Goal: Task Accomplishment & Management: Complete application form

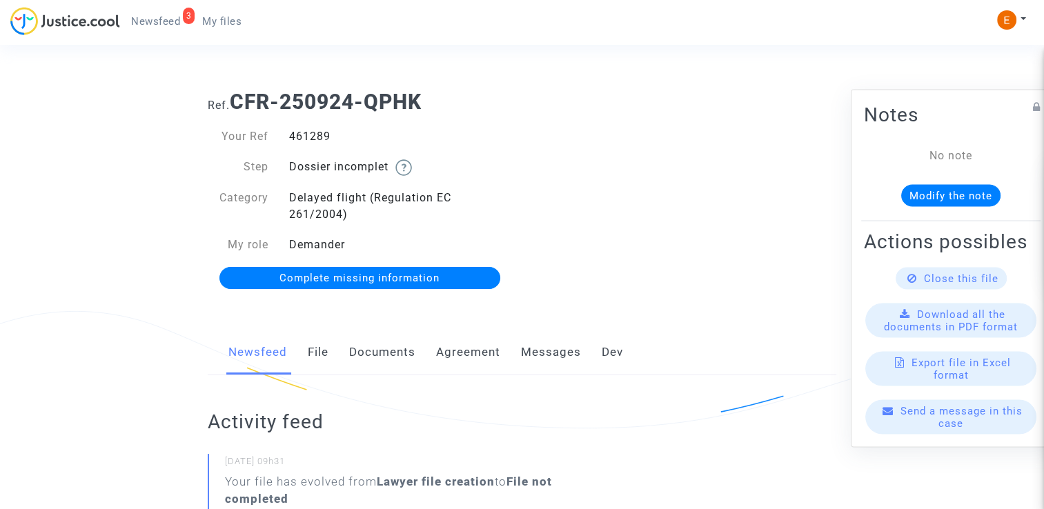
click at [393, 349] on link "Documents" at bounding box center [382, 353] width 66 height 46
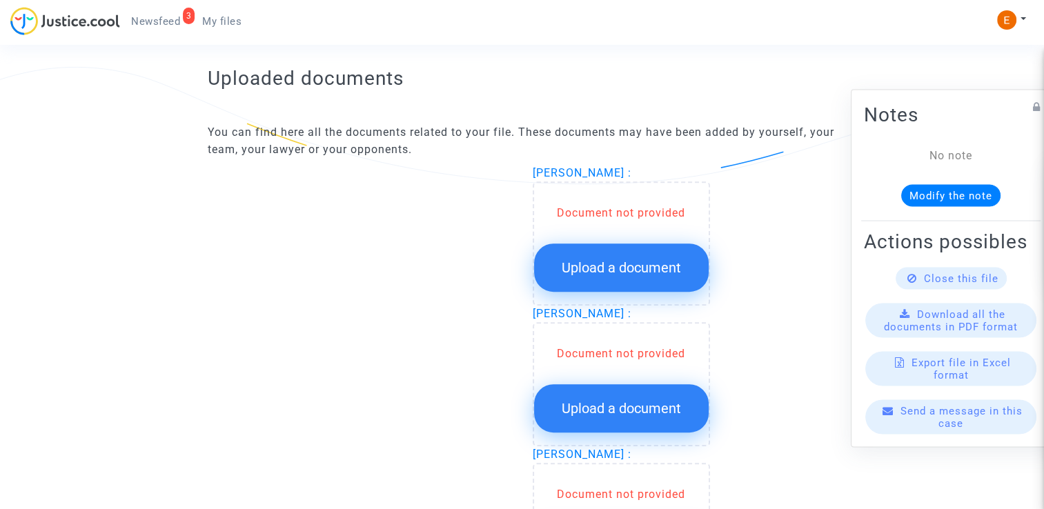
scroll to position [828, 0]
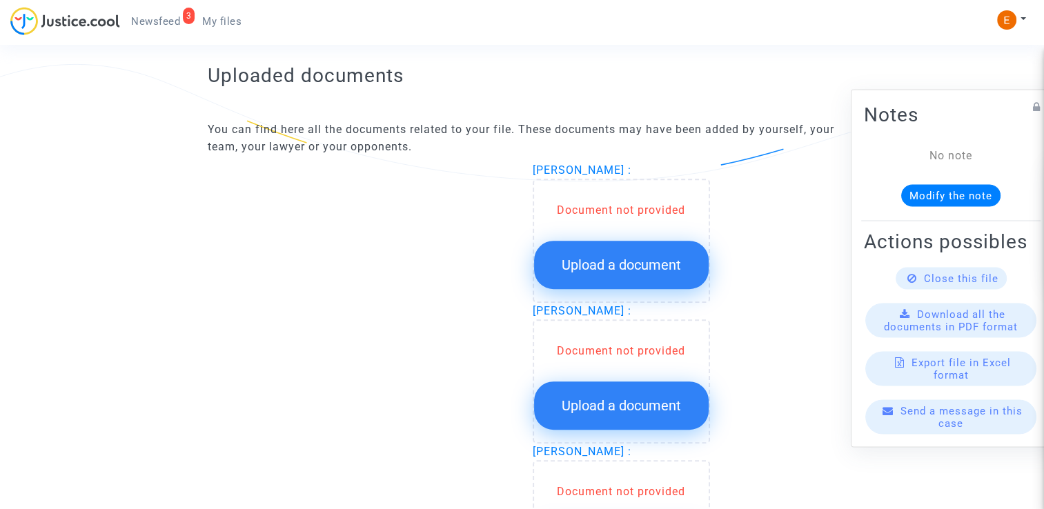
click at [658, 266] on span "Upload a document" at bounding box center [621, 265] width 119 height 17
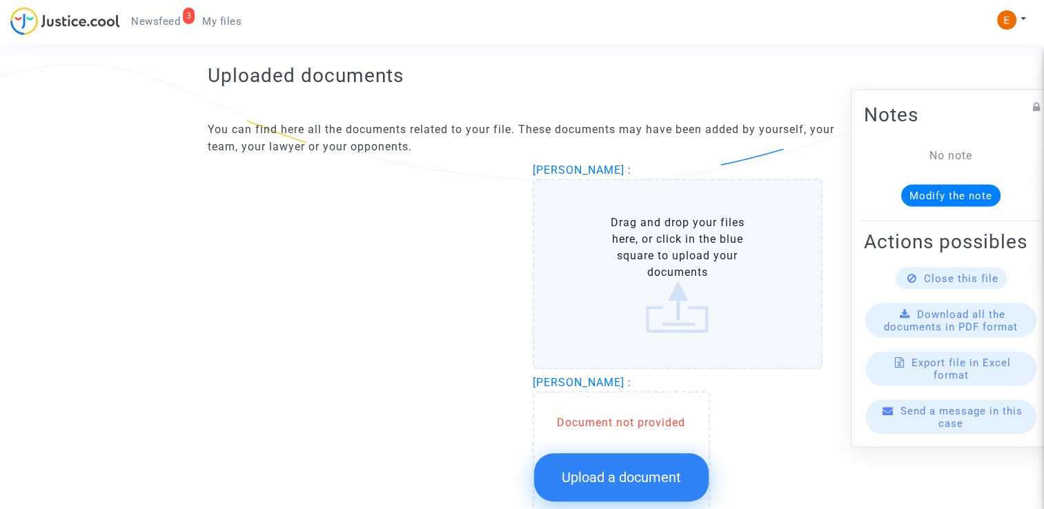
click at [640, 469] on span "Upload a document" at bounding box center [621, 477] width 119 height 17
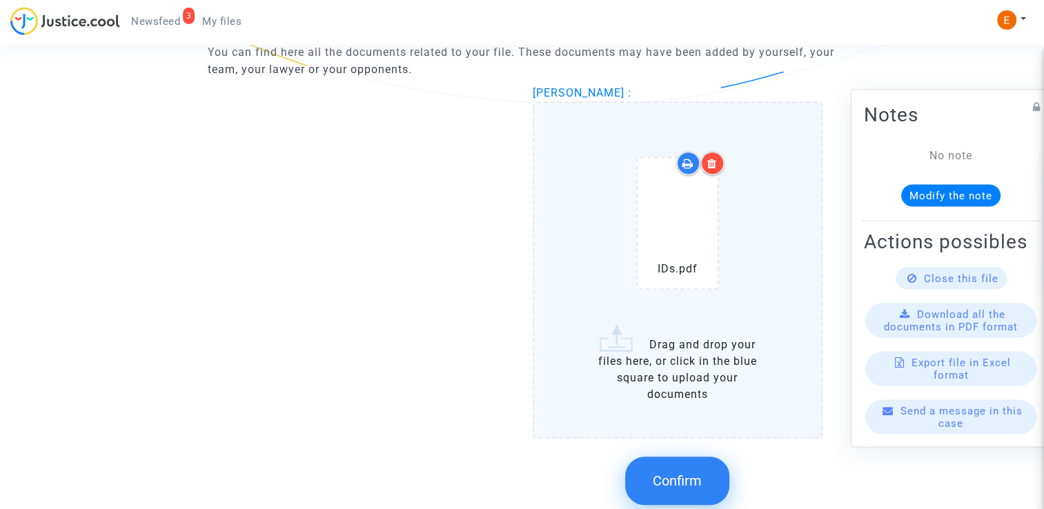
scroll to position [897, 0]
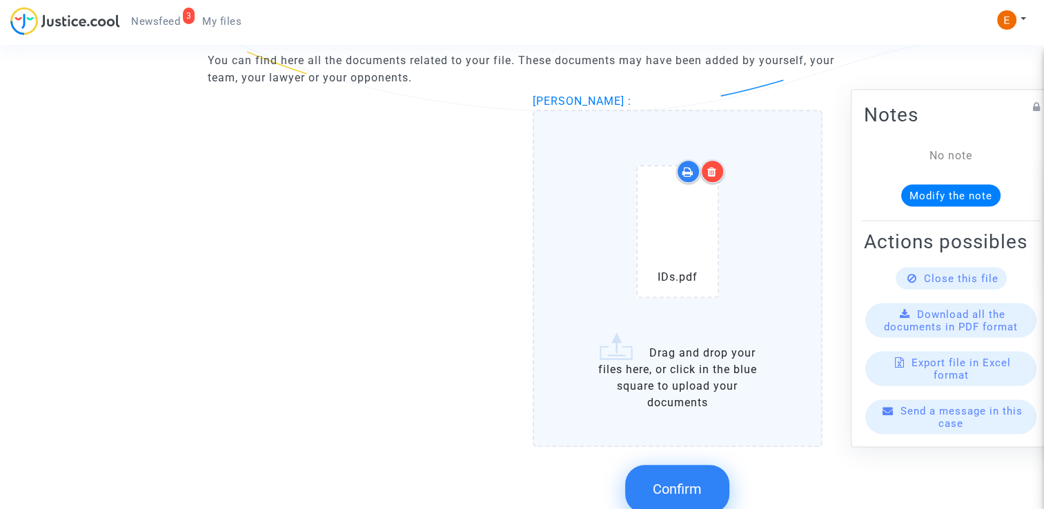
click at [716, 173] on icon at bounding box center [712, 171] width 10 height 11
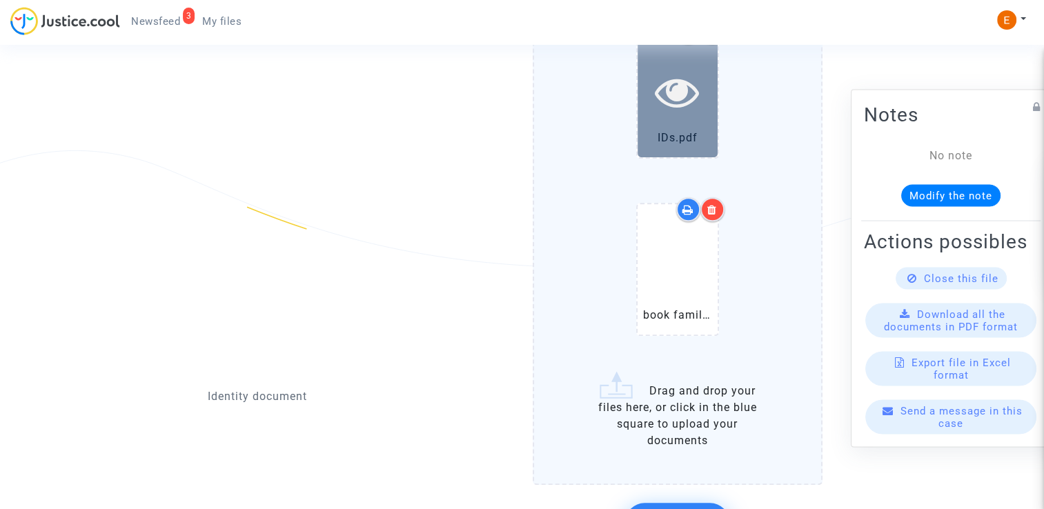
scroll to position [1173, 0]
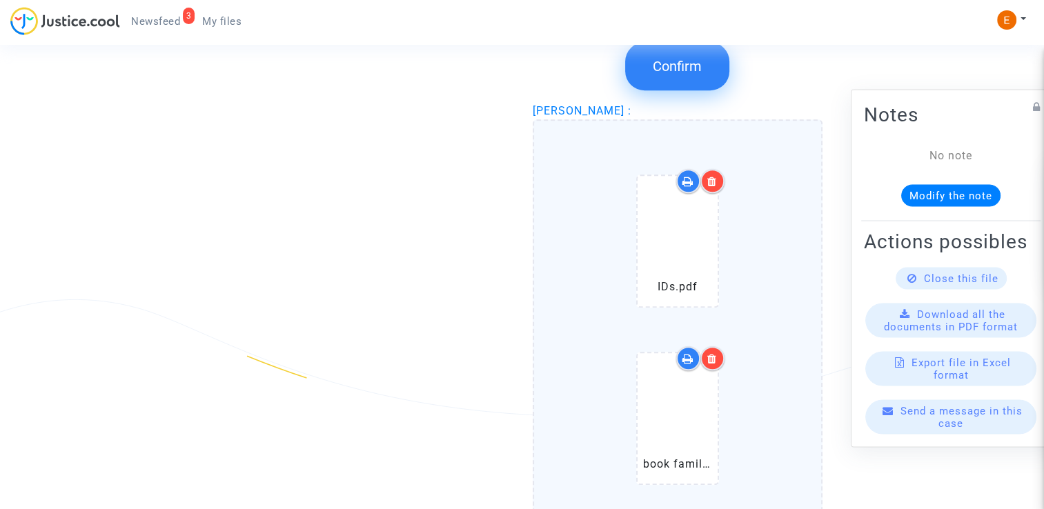
click at [712, 176] on icon at bounding box center [712, 181] width 10 height 11
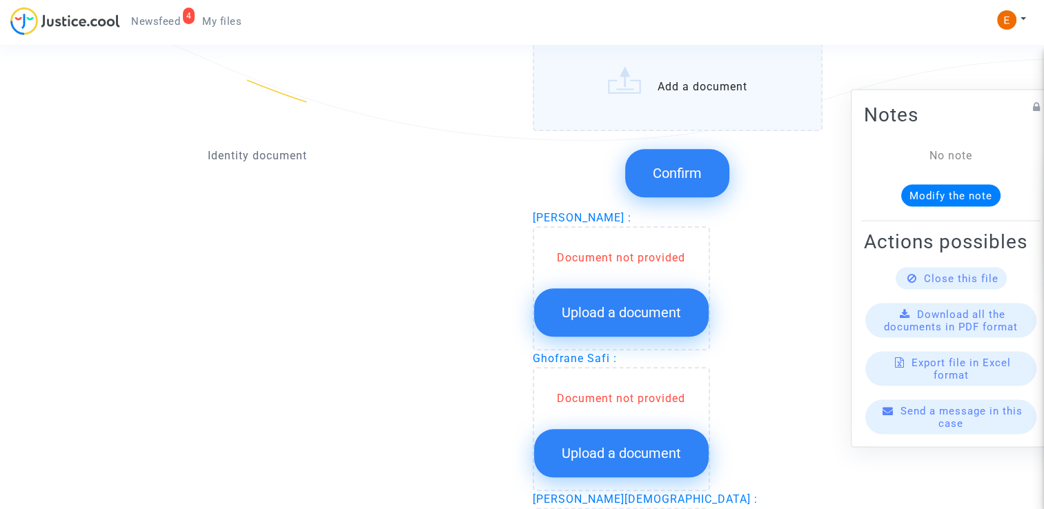
click at [651, 304] on span "Upload a document" at bounding box center [621, 312] width 119 height 17
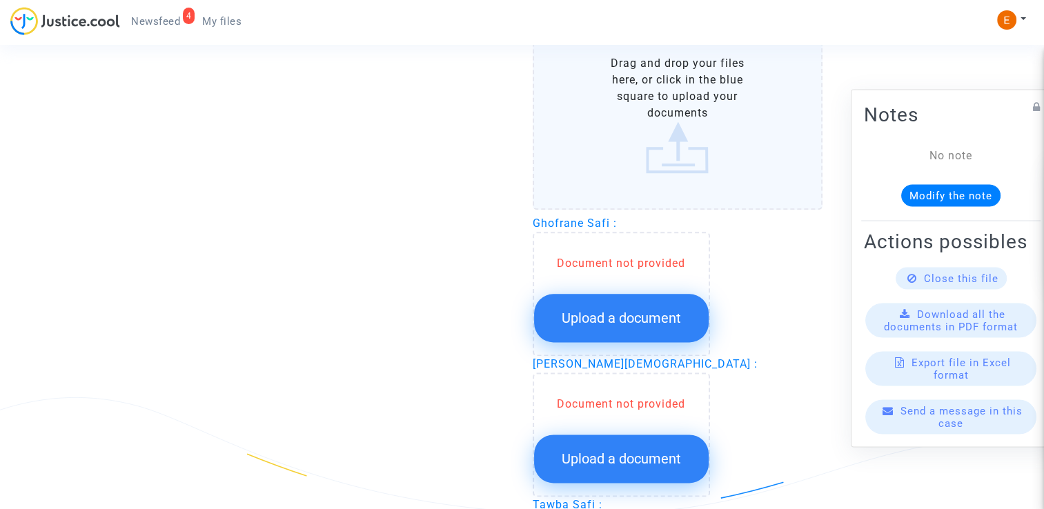
click at [646, 294] on button "Upload a document" at bounding box center [621, 318] width 175 height 48
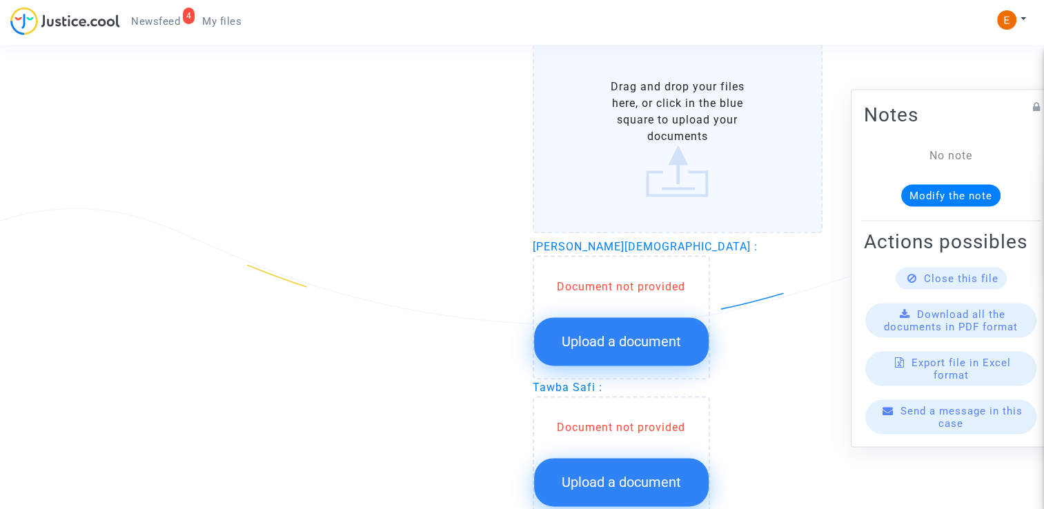
scroll to position [1863, 0]
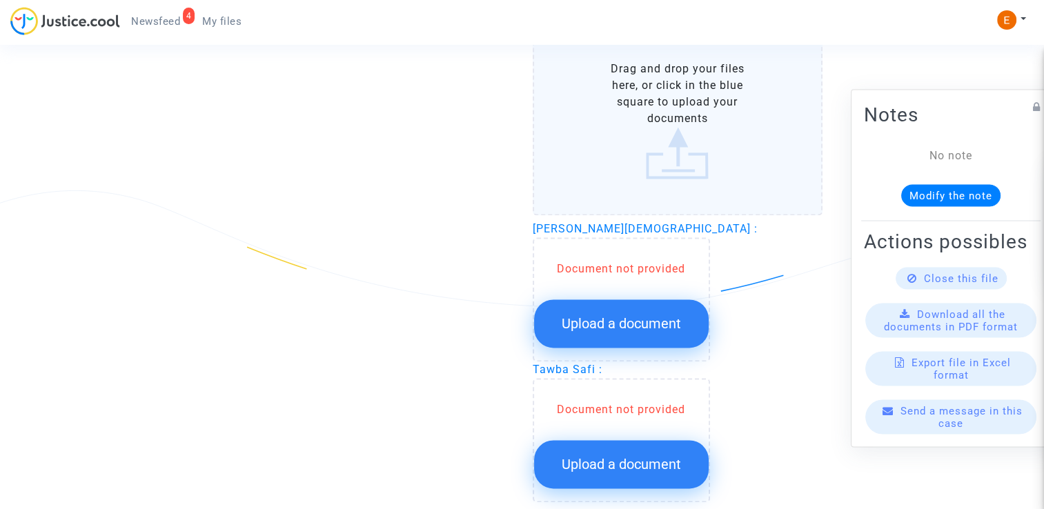
click at [653, 295] on div "Document not provided Upload a document" at bounding box center [621, 299] width 177 height 124
click at [649, 315] on span "Upload a document" at bounding box center [621, 323] width 119 height 17
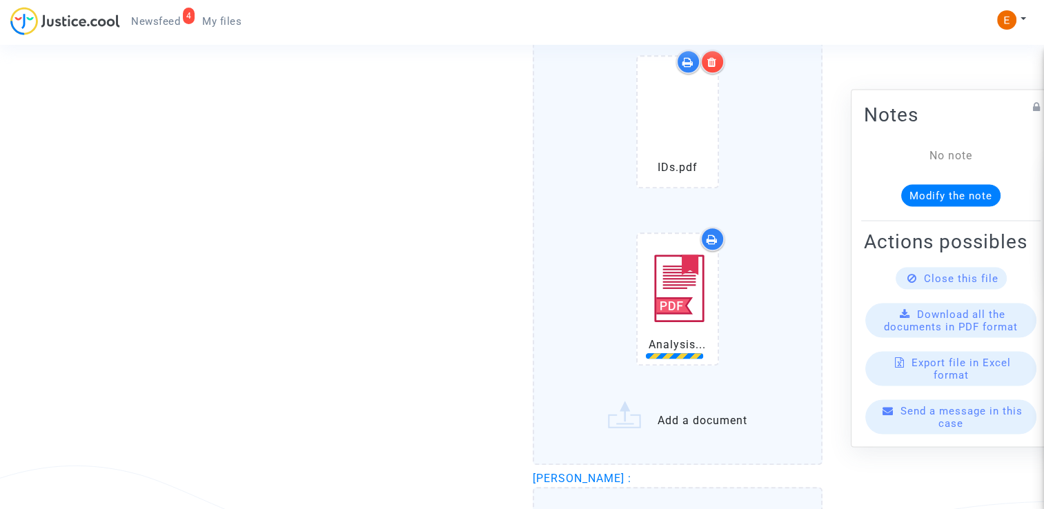
scroll to position [1035, 0]
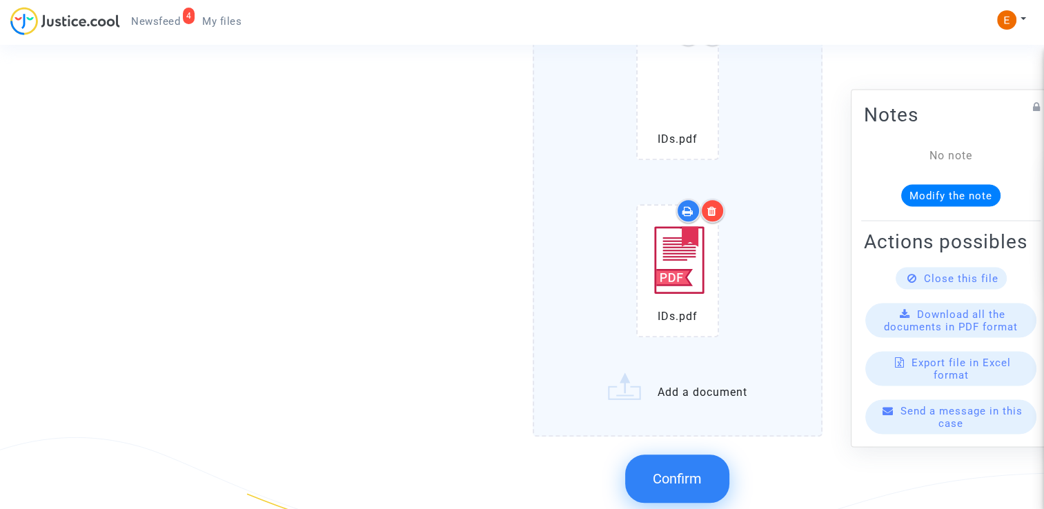
click at [714, 210] on icon at bounding box center [712, 211] width 10 height 11
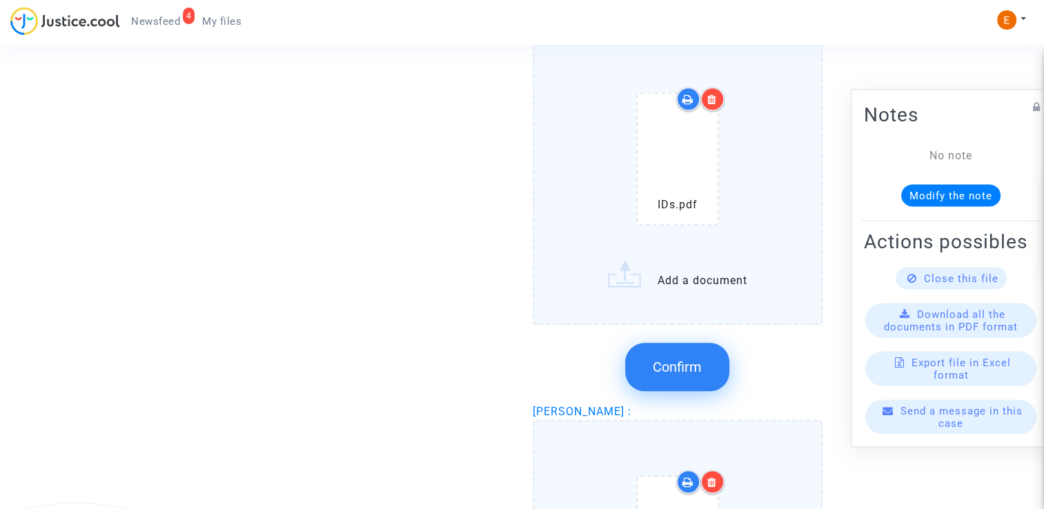
scroll to position [966, 0]
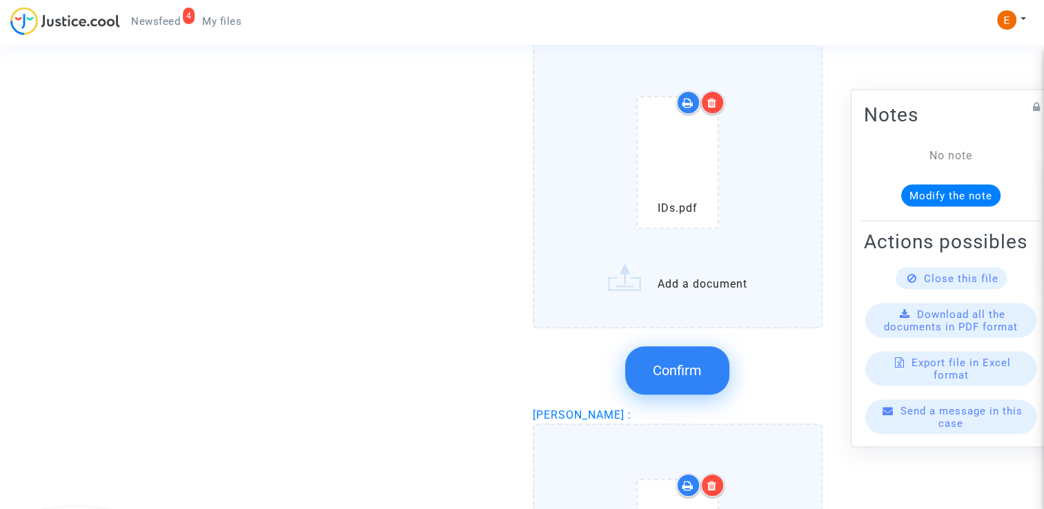
click at [692, 377] on button "Confirm" at bounding box center [677, 370] width 104 height 48
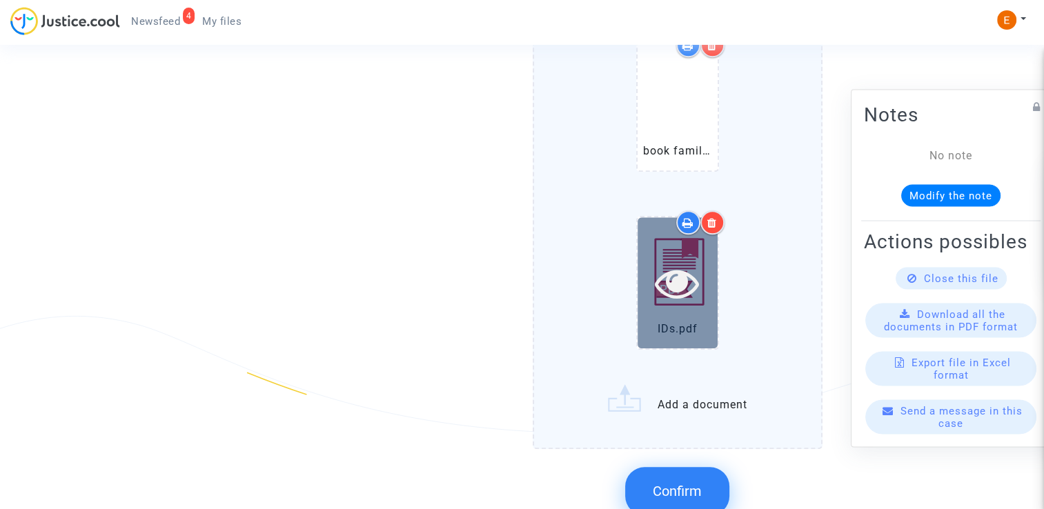
scroll to position [1173, 0]
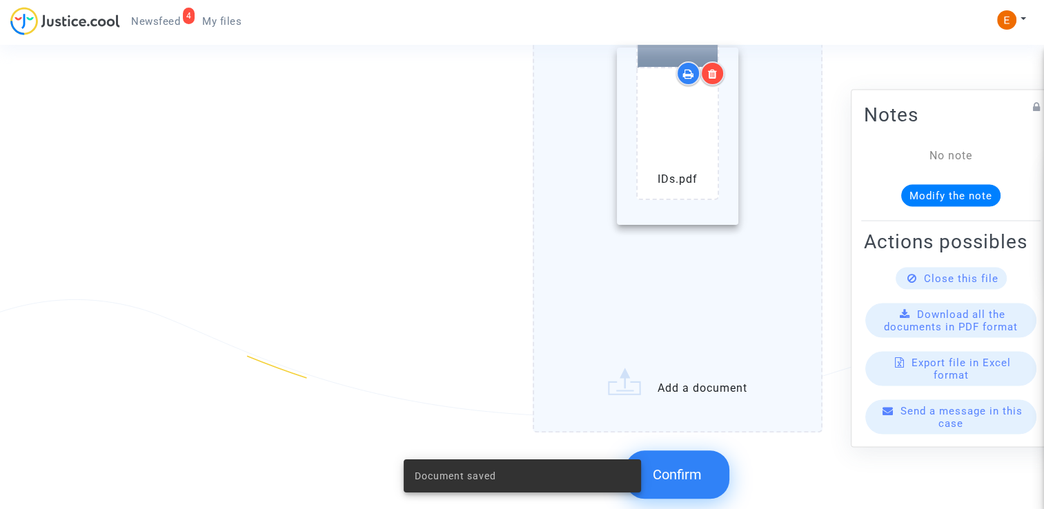
drag, startPoint x: 690, startPoint y: 297, endPoint x: 689, endPoint y: 129, distance: 167.7
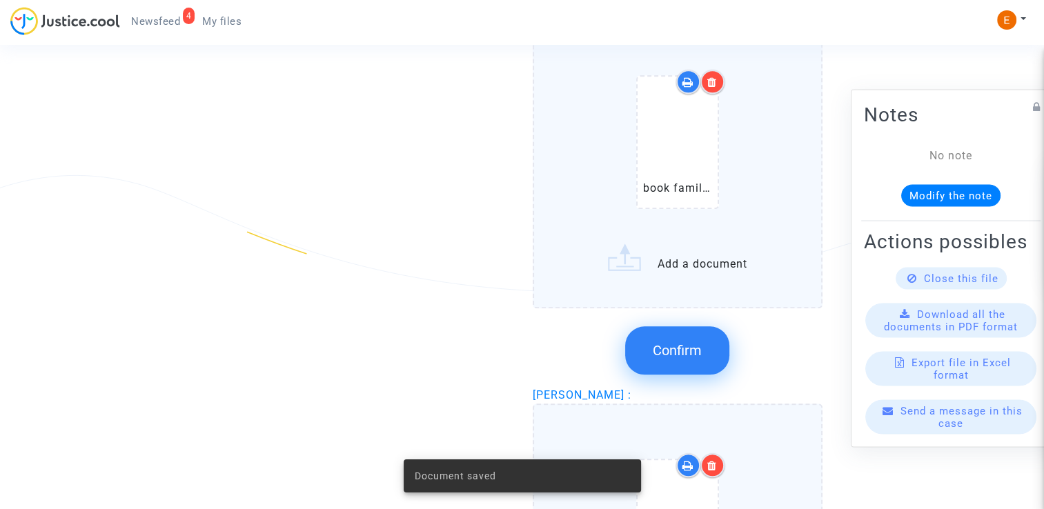
scroll to position [1311, 0]
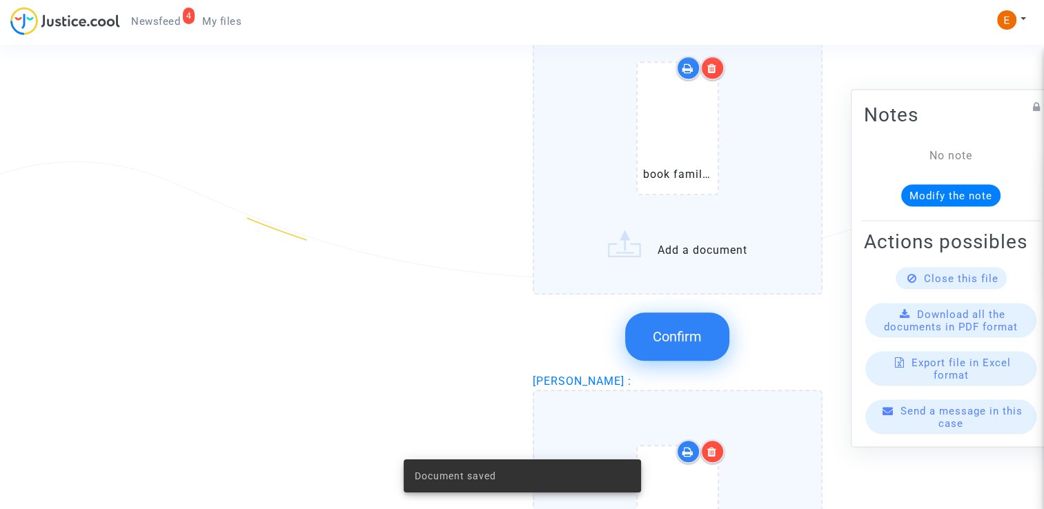
click at [698, 359] on div "Confirm" at bounding box center [678, 336] width 291 height 73
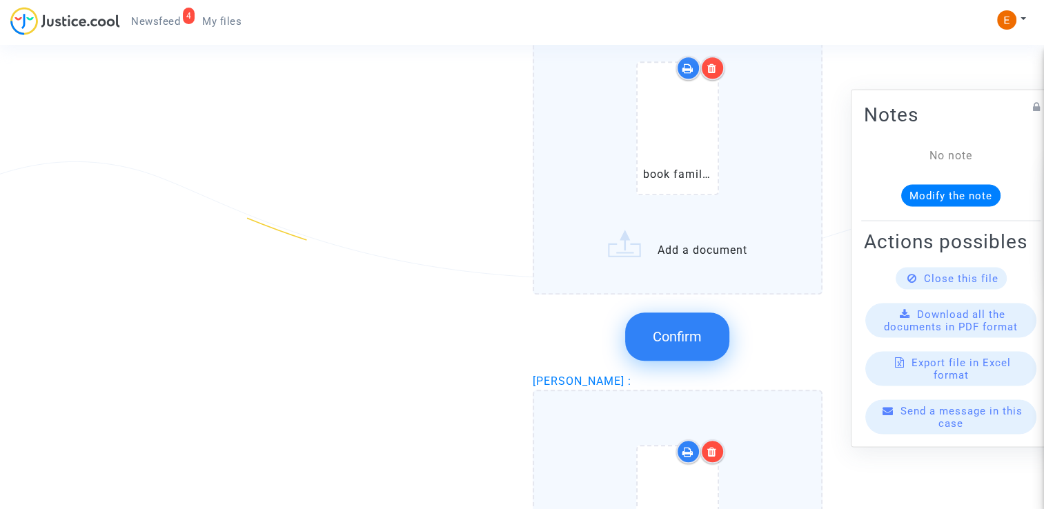
click at [692, 333] on span "Confirm" at bounding box center [677, 336] width 49 height 17
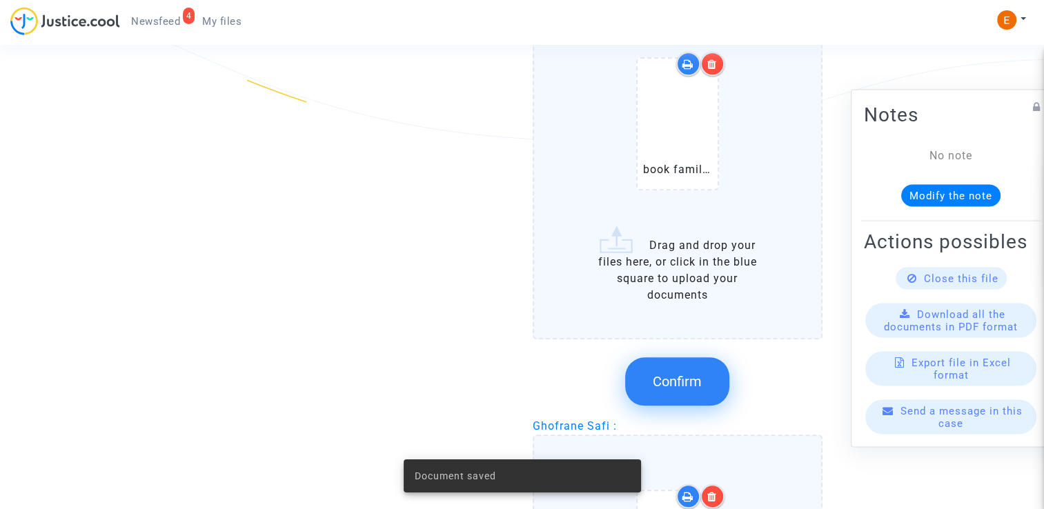
click at [694, 373] on span "Confirm" at bounding box center [677, 381] width 49 height 17
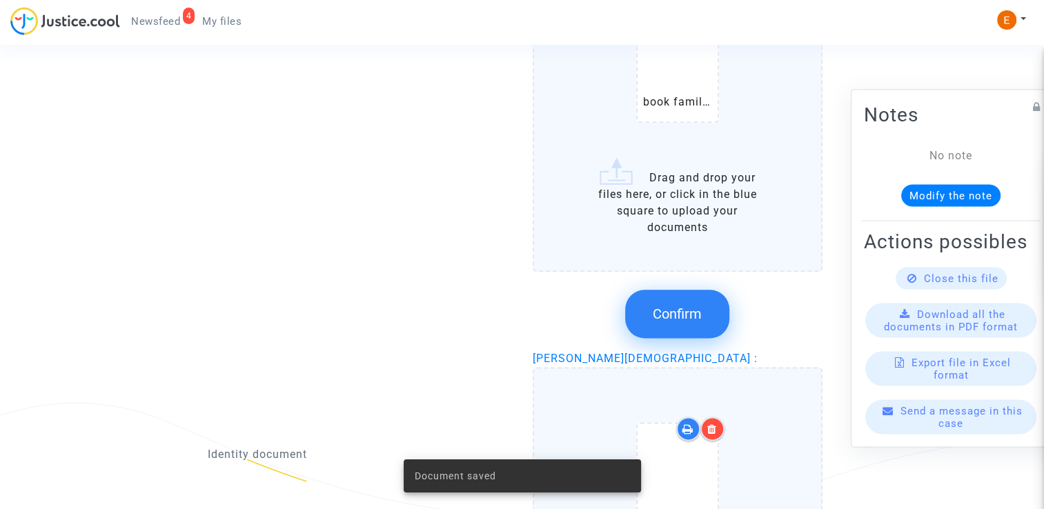
scroll to position [1656, 0]
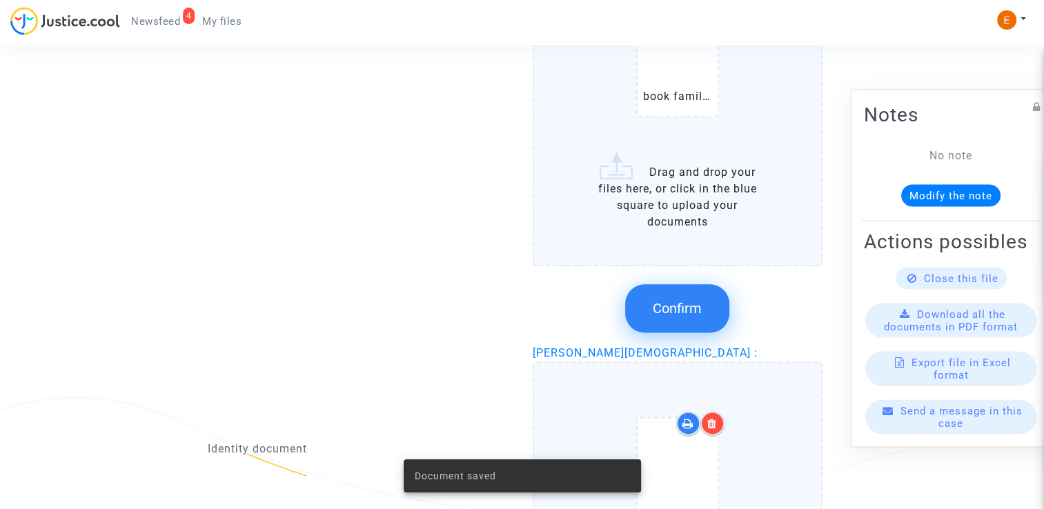
click at [702, 303] on button "Confirm" at bounding box center [677, 308] width 104 height 48
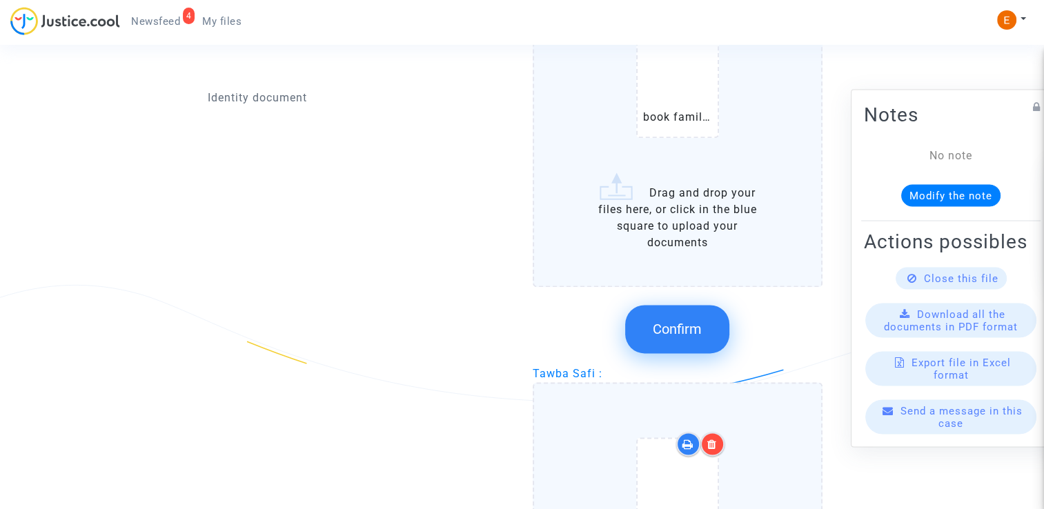
scroll to position [1794, 0]
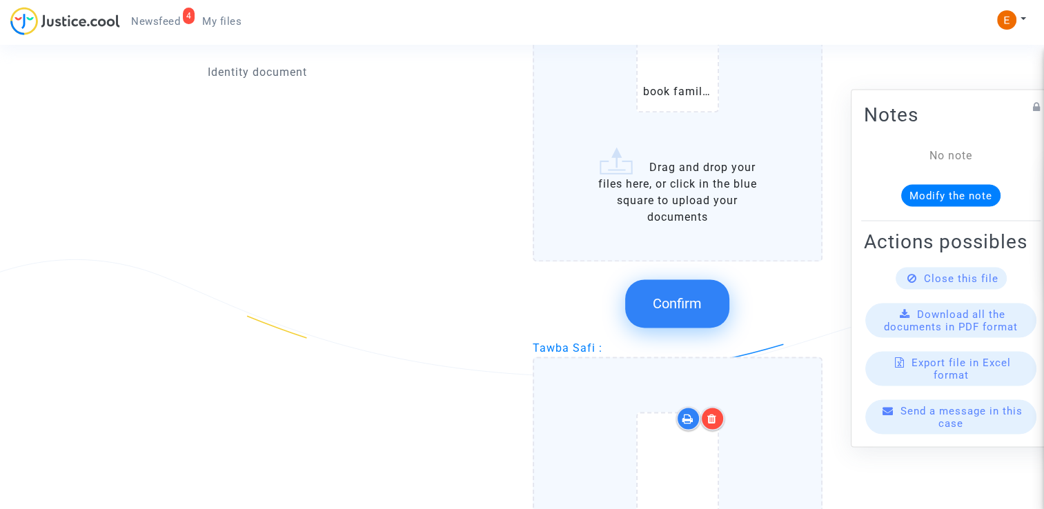
click at [677, 295] on span "Confirm" at bounding box center [677, 303] width 49 height 17
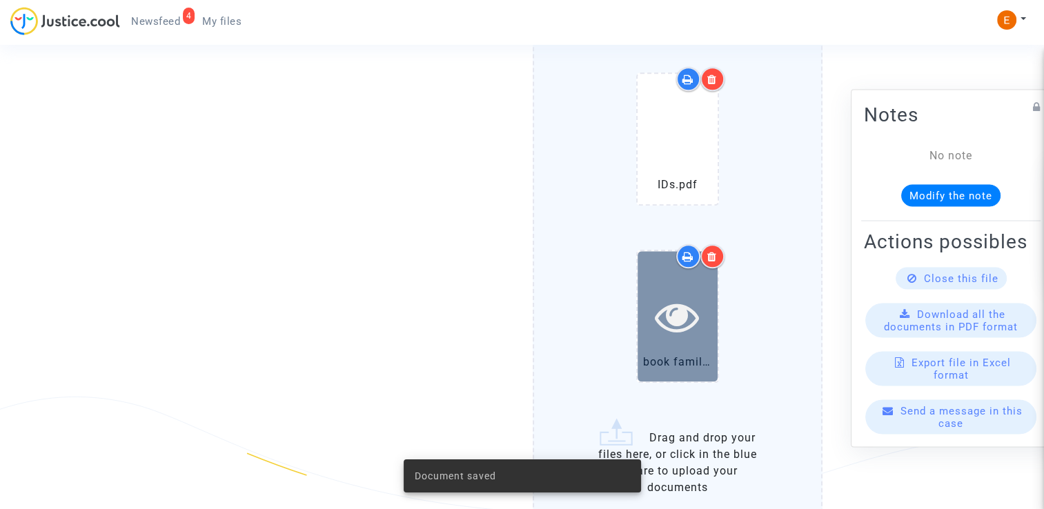
scroll to position [1863, 0]
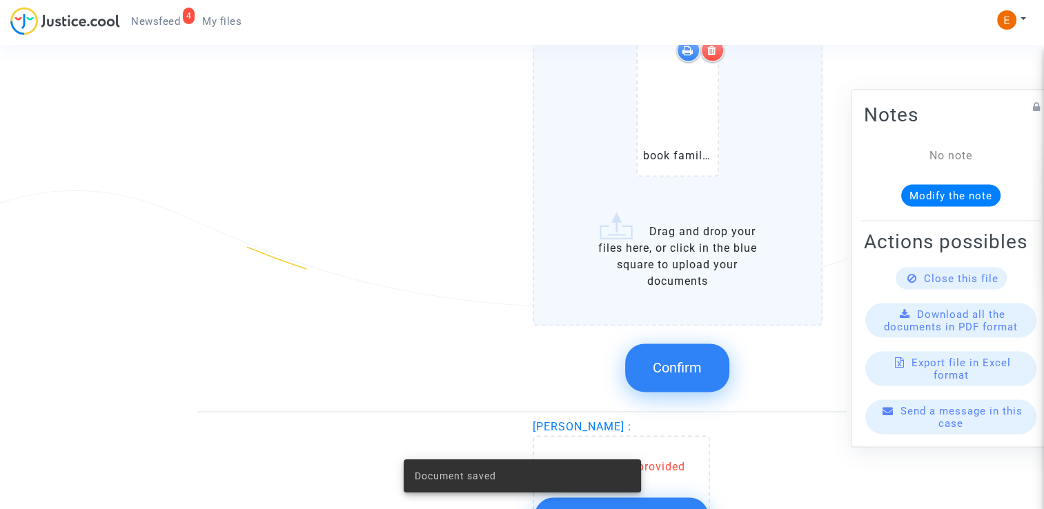
click at [686, 360] on span "Confirm" at bounding box center [677, 368] width 49 height 17
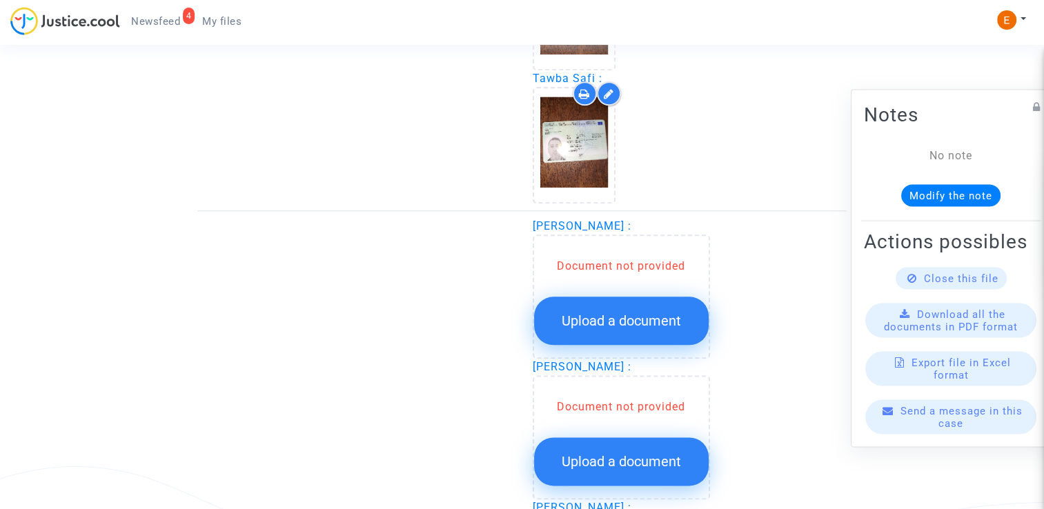
click at [653, 324] on button "Upload a document" at bounding box center [621, 321] width 175 height 48
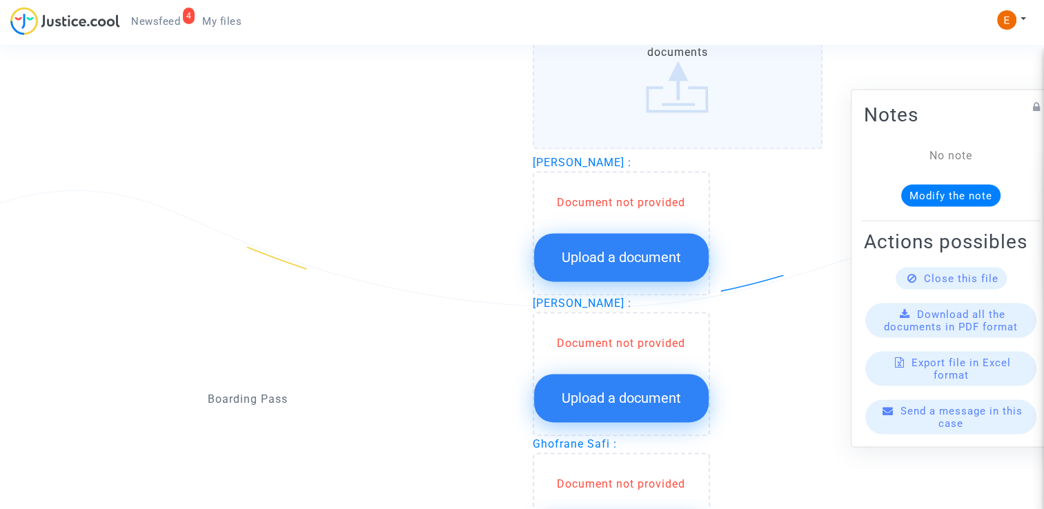
click at [631, 249] on span "Upload a document" at bounding box center [621, 257] width 119 height 17
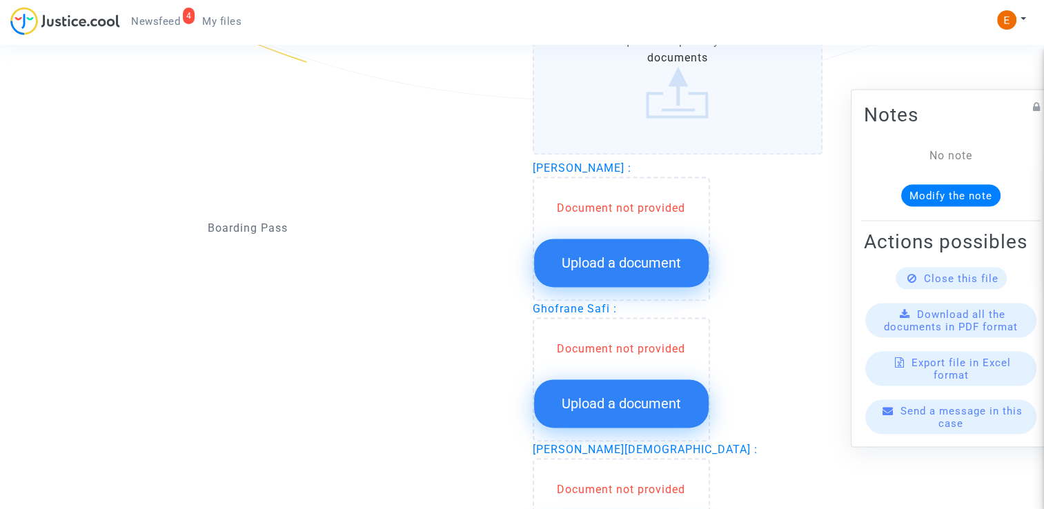
click at [651, 255] on span "Upload a document" at bounding box center [621, 263] width 119 height 17
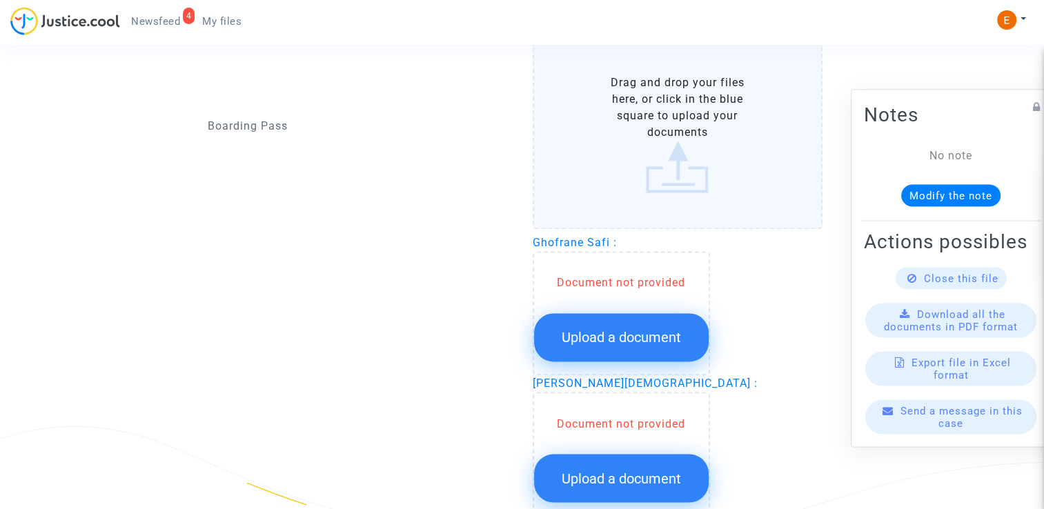
click at [665, 329] on span "Upload a document" at bounding box center [621, 337] width 119 height 17
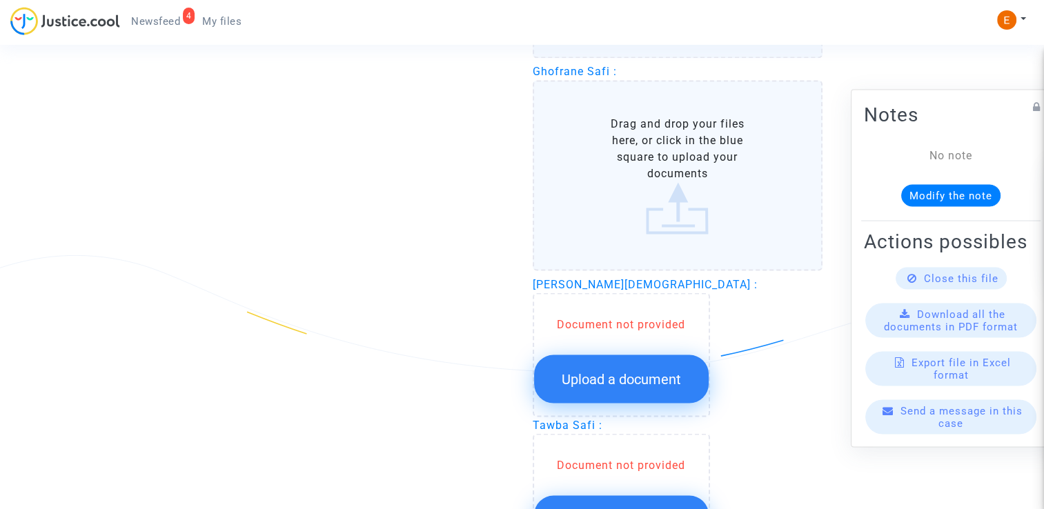
scroll to position [2415, 0]
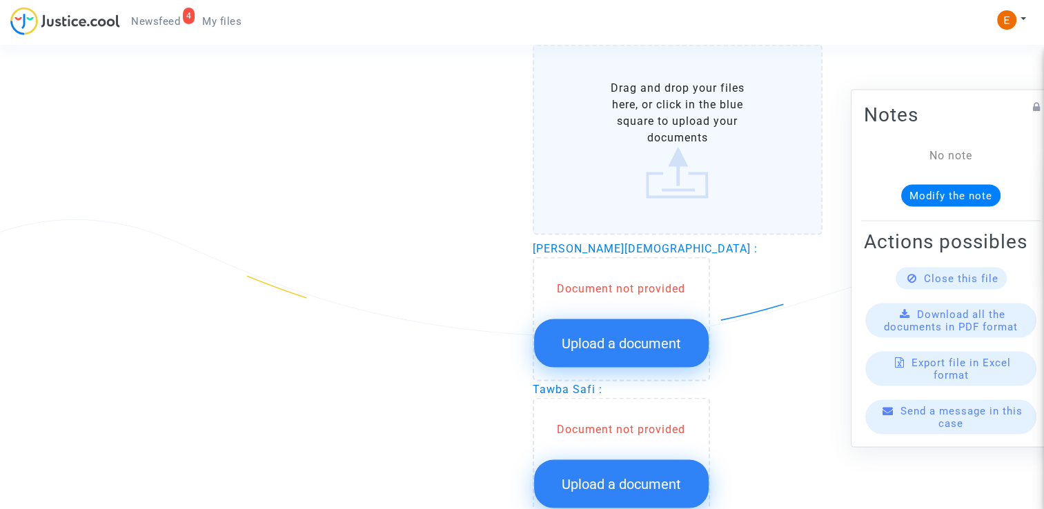
click at [636, 335] on span "Upload a document" at bounding box center [621, 343] width 119 height 17
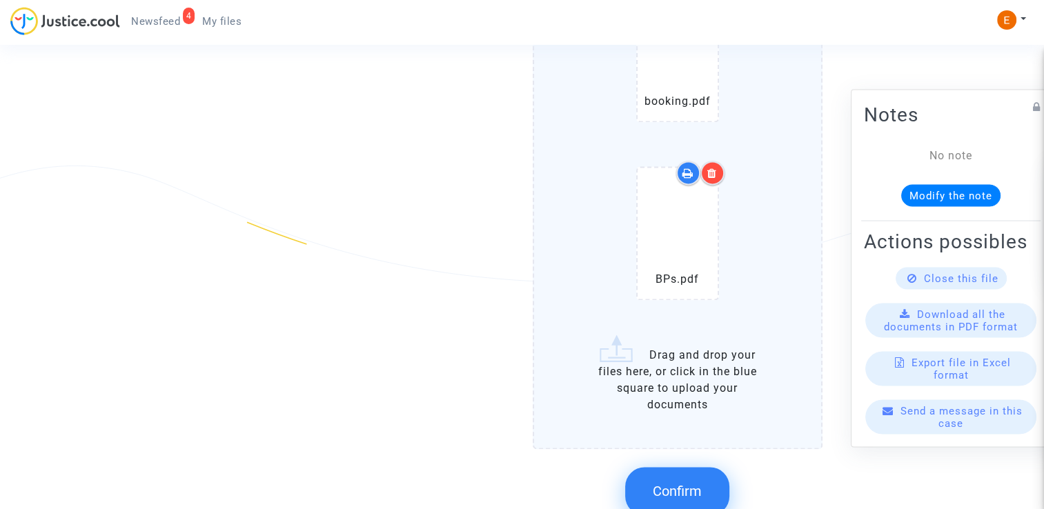
scroll to position [1932, 0]
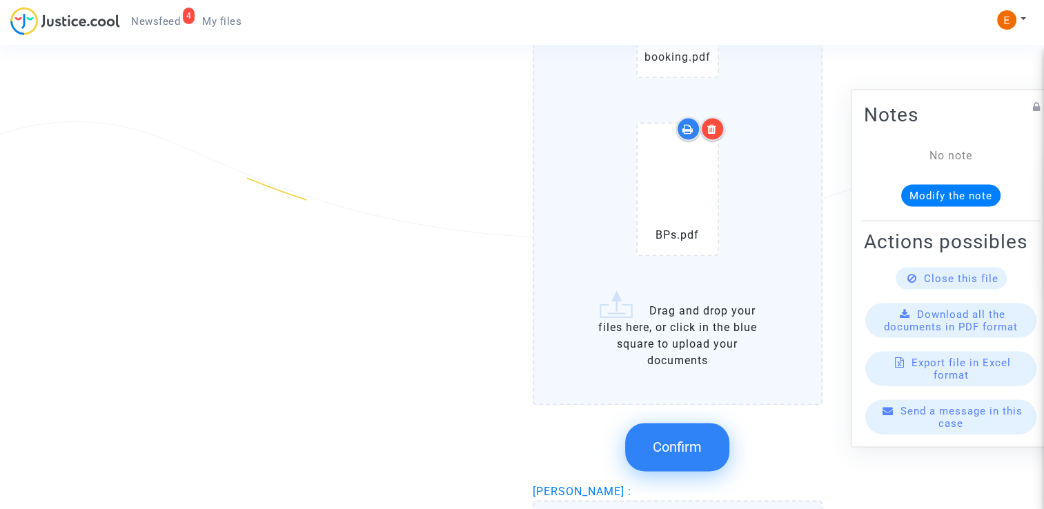
click at [700, 423] on button "Confirm" at bounding box center [677, 447] width 104 height 48
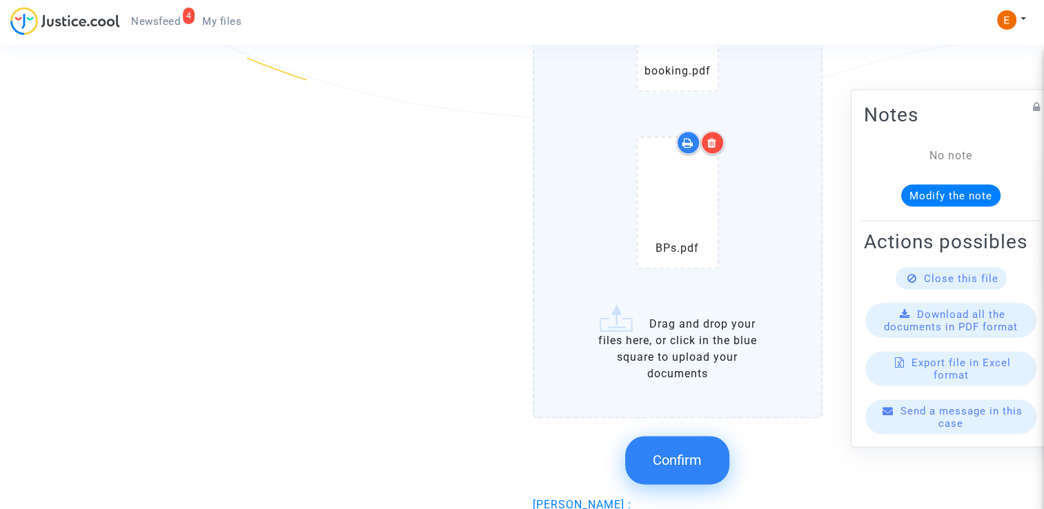
scroll to position [2070, 0]
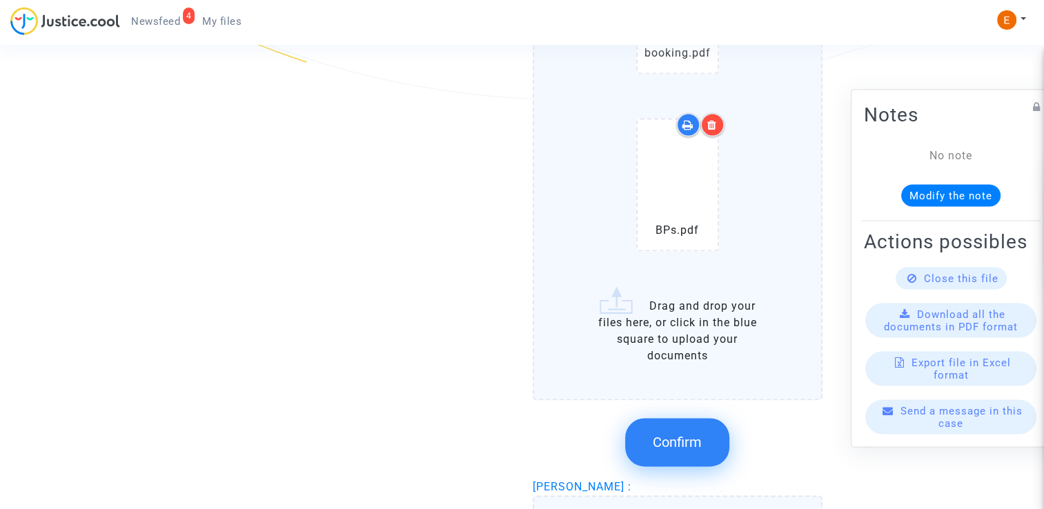
click at [692, 434] on span "Confirm" at bounding box center [677, 442] width 49 height 17
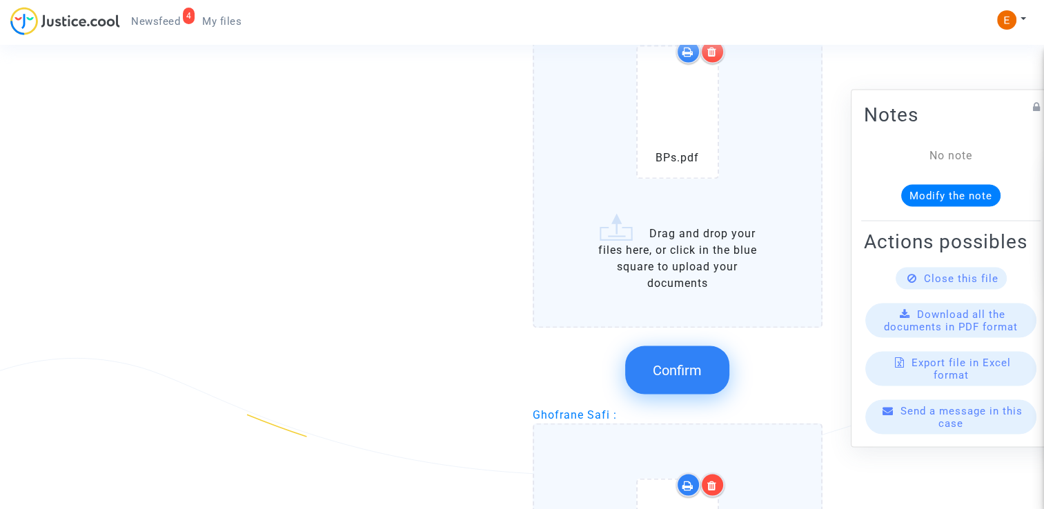
scroll to position [2277, 0]
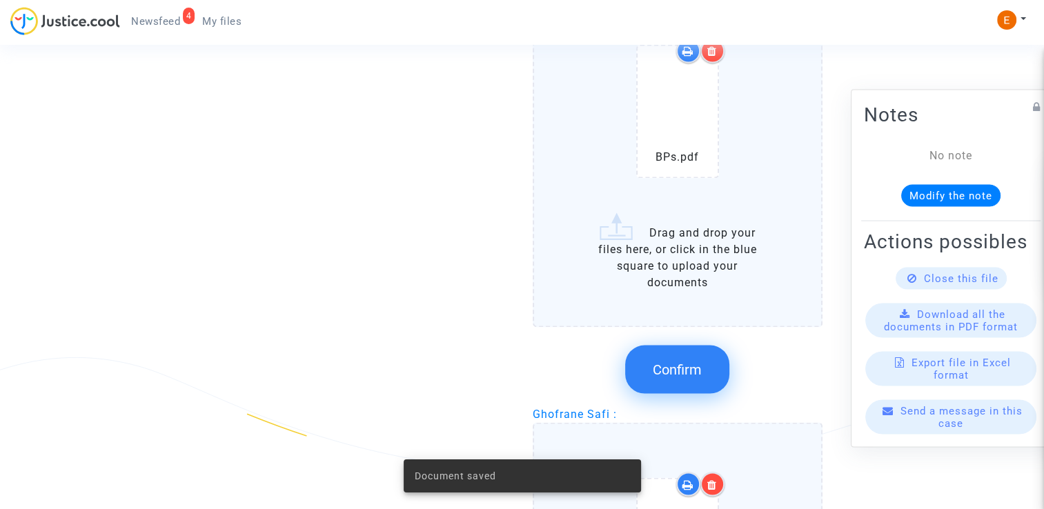
click at [702, 353] on button "Confirm" at bounding box center [677, 369] width 104 height 48
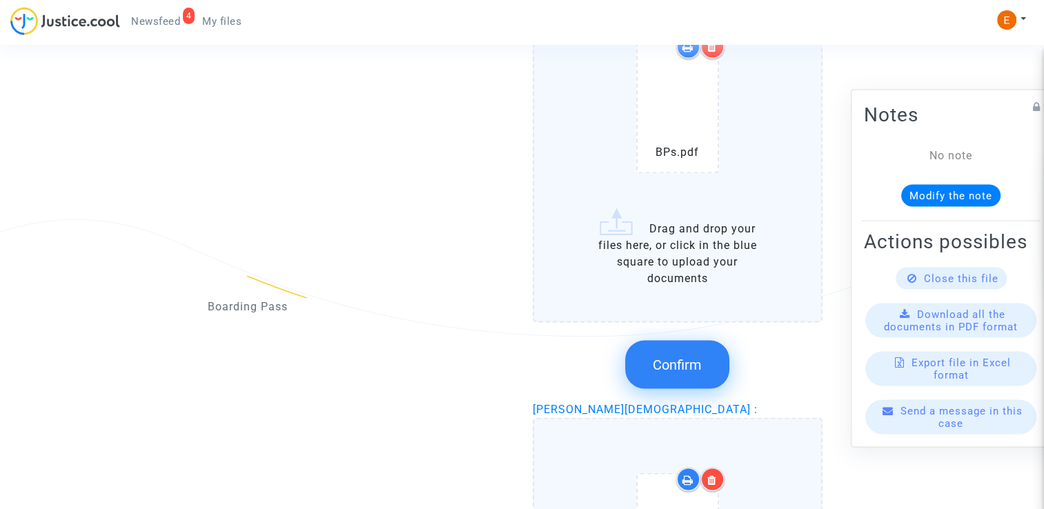
click at [702, 355] on button "Confirm" at bounding box center [677, 364] width 104 height 48
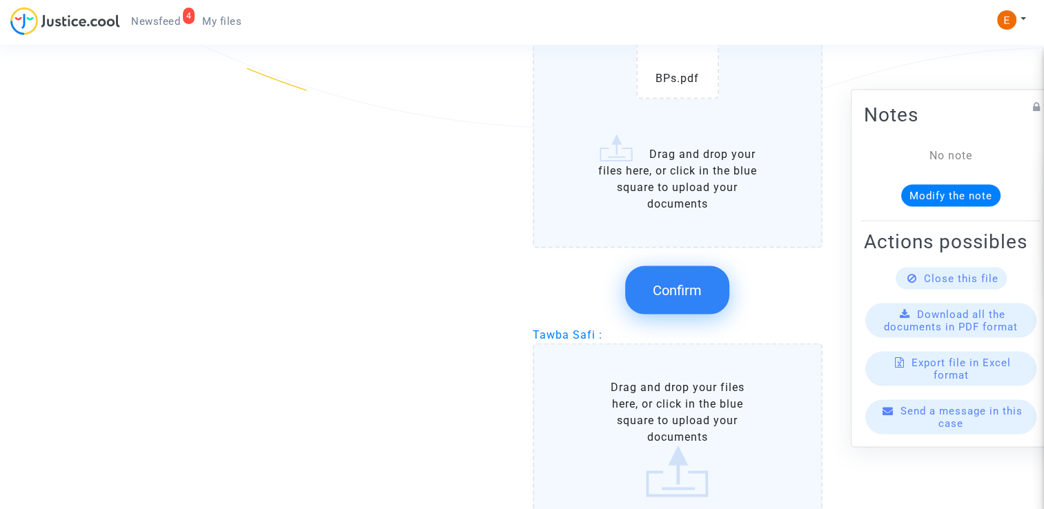
click at [684, 266] on button "Confirm" at bounding box center [677, 290] width 104 height 48
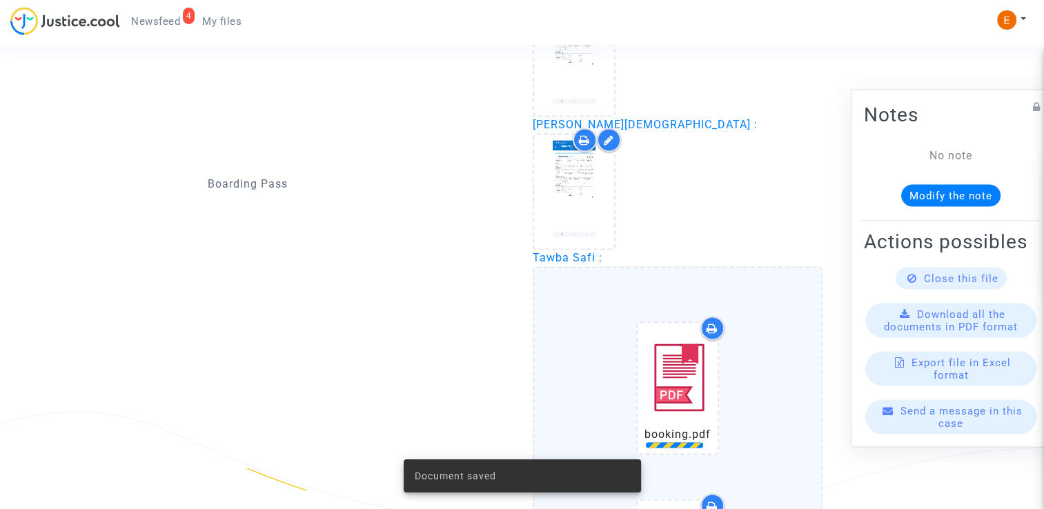
scroll to position [2597, 0]
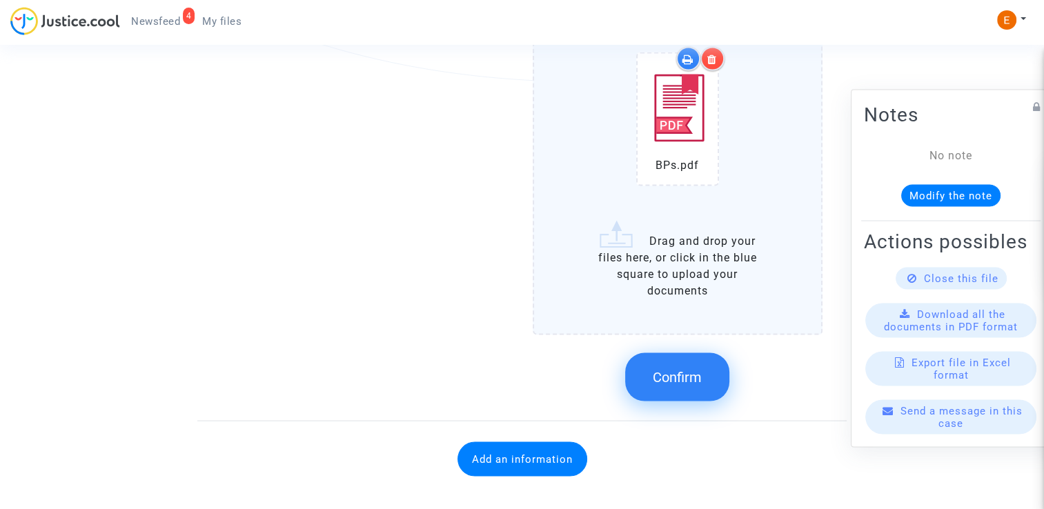
click at [684, 369] on span "Confirm" at bounding box center [677, 377] width 49 height 17
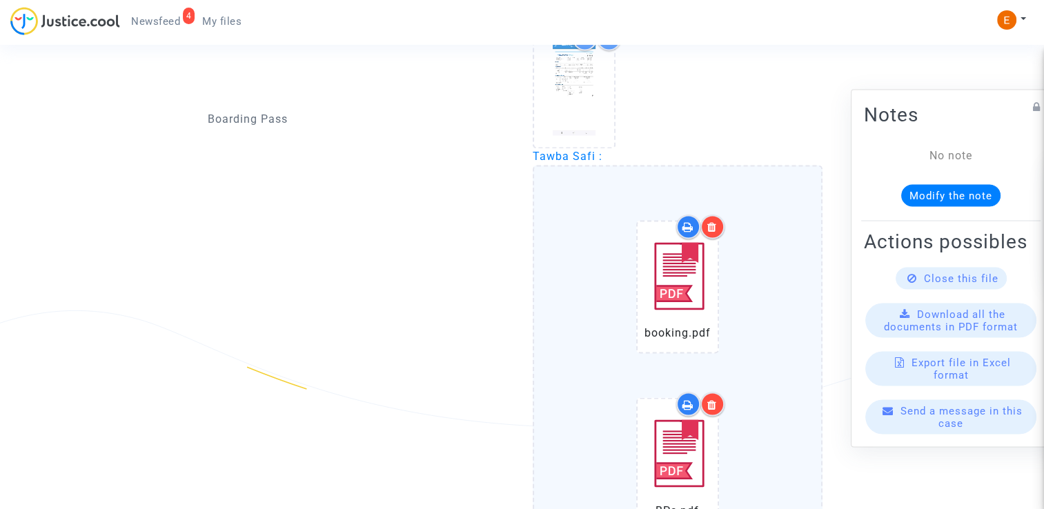
scroll to position [2193, 0]
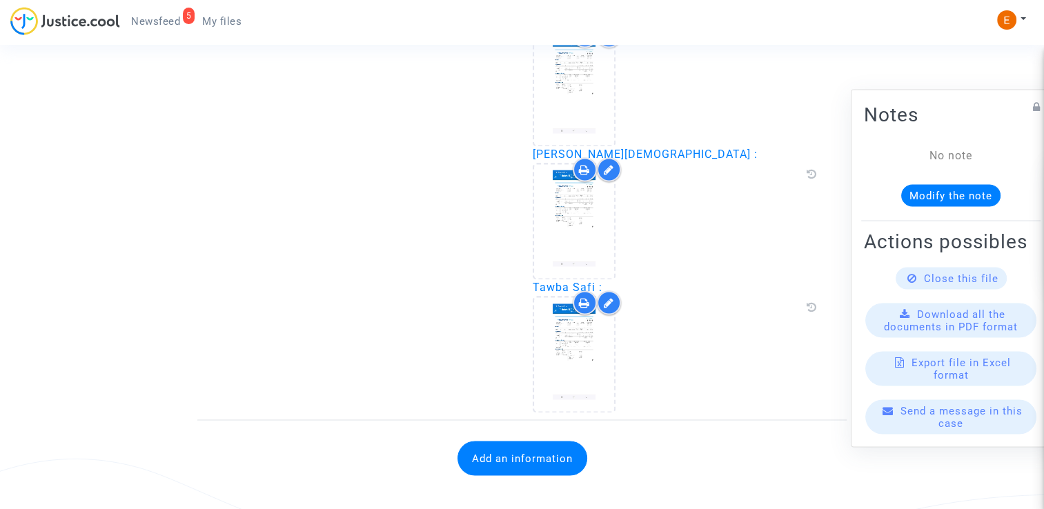
drag, startPoint x: 0, startPoint y: 0, endPoint x: 536, endPoint y: 451, distance: 699.9
click at [536, 451] on button "Add an information" at bounding box center [523, 458] width 130 height 35
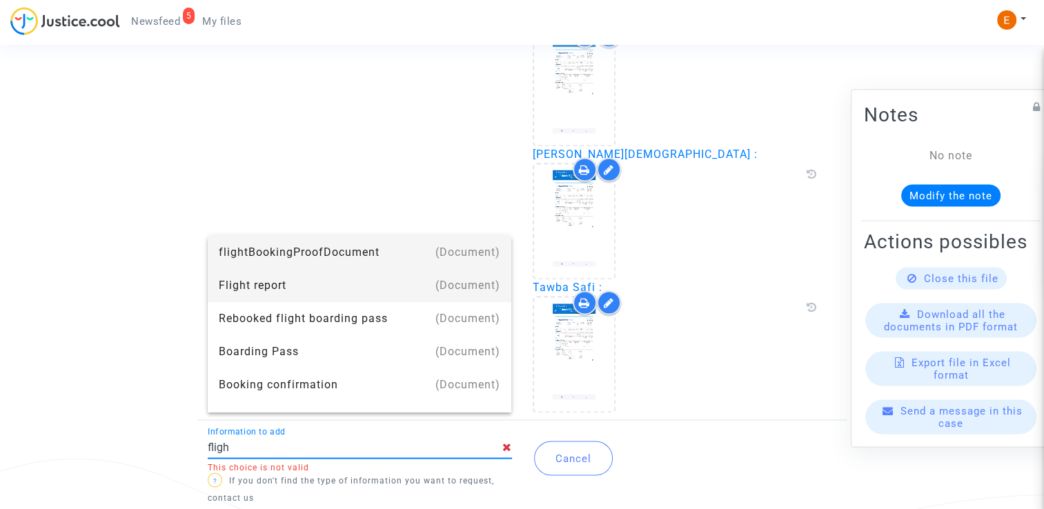
click at [330, 278] on div "Flight report" at bounding box center [360, 285] width 282 height 33
type input "Flight report"
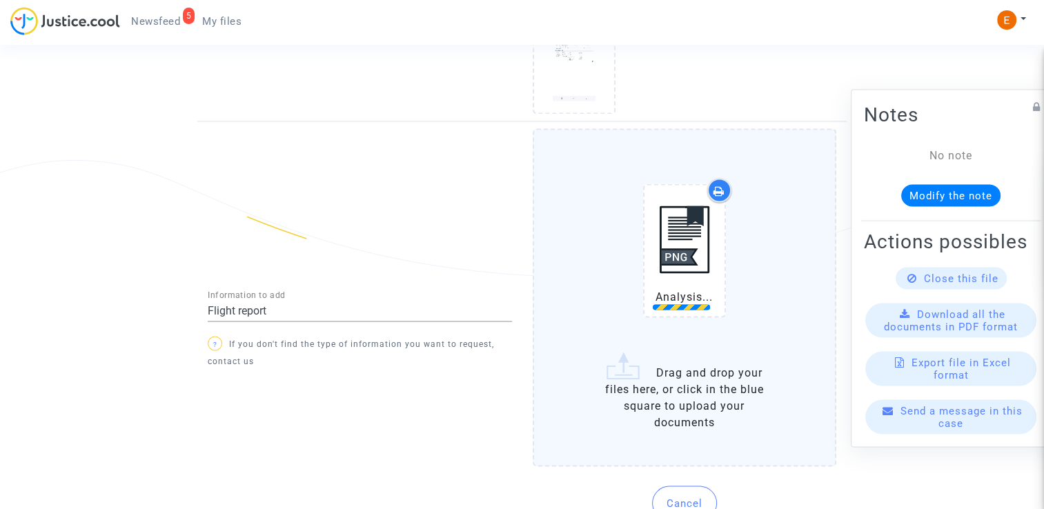
scroll to position [2500, 0]
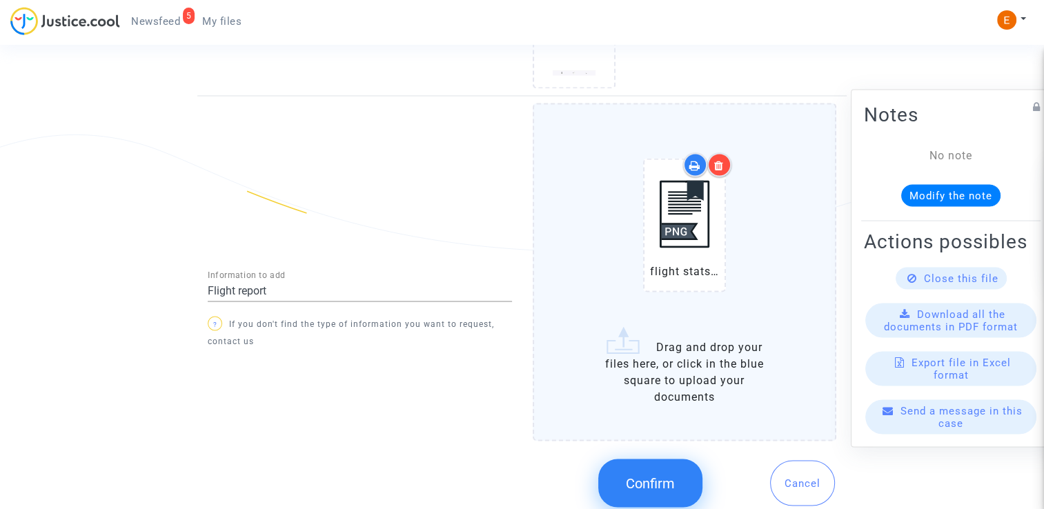
click at [665, 475] on span "Confirm" at bounding box center [650, 483] width 49 height 17
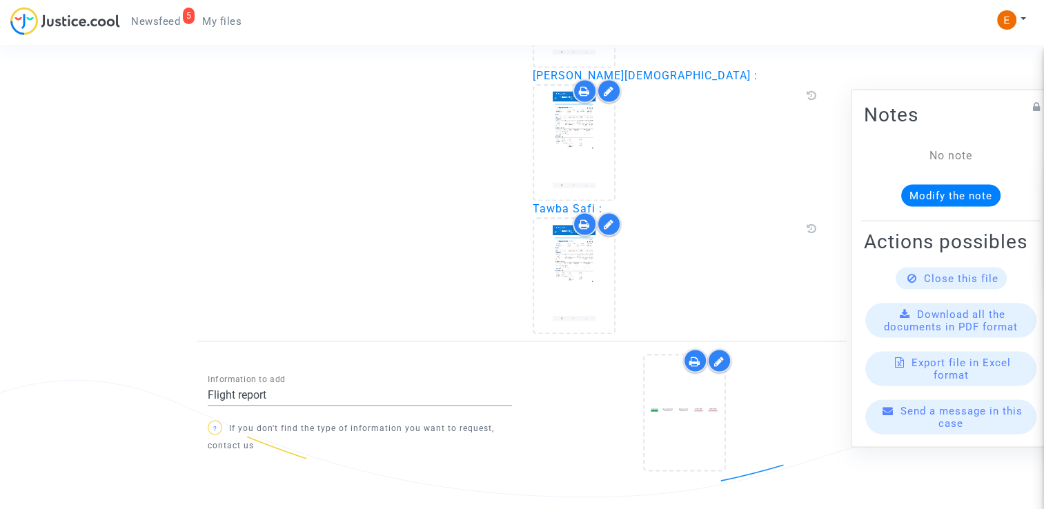
scroll to position [2306, 0]
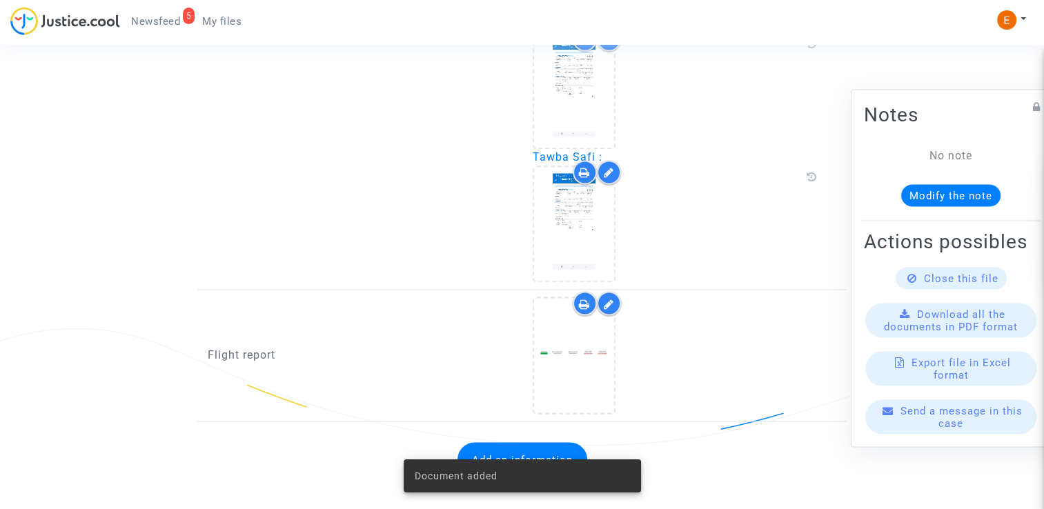
click at [157, 26] on span "Newsfeed" at bounding box center [155, 21] width 49 height 12
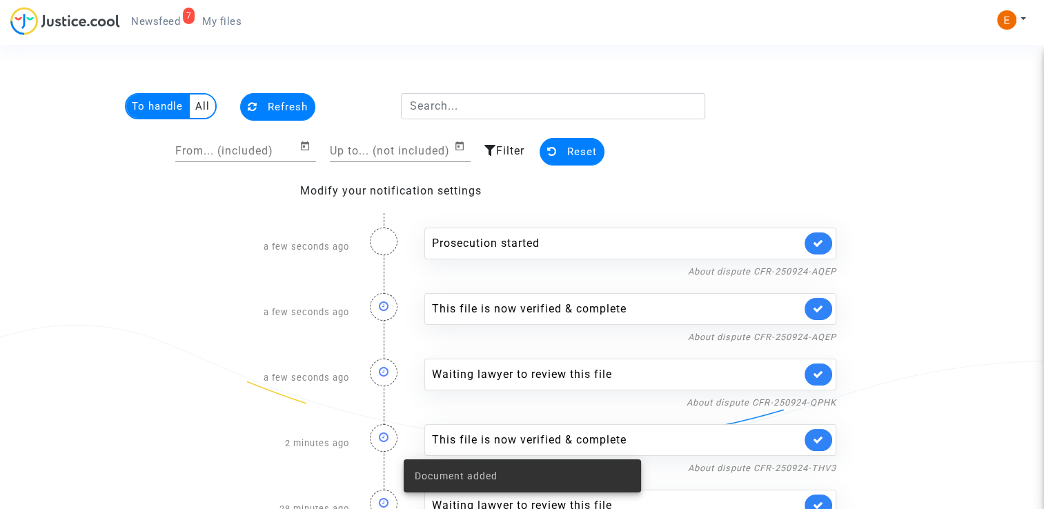
click at [829, 240] on link at bounding box center [819, 244] width 28 height 22
click at [828, 240] on link at bounding box center [819, 244] width 28 height 22
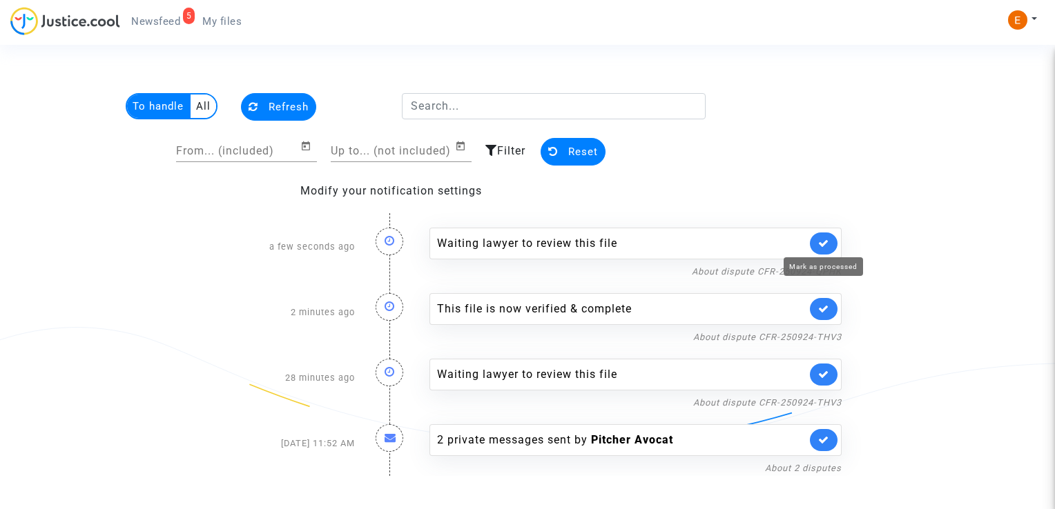
click at [823, 240] on icon at bounding box center [823, 243] width 11 height 10
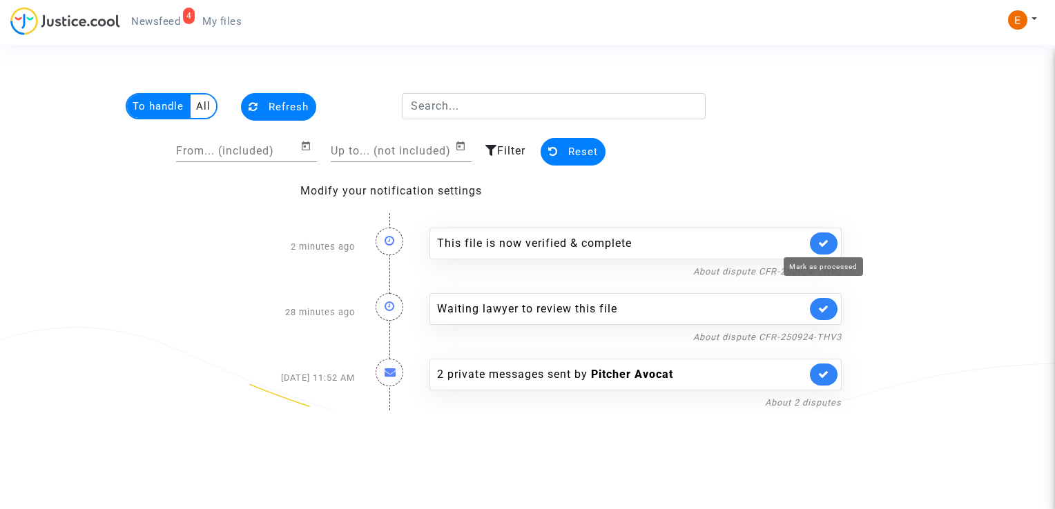
click at [823, 240] on icon at bounding box center [823, 243] width 11 height 10
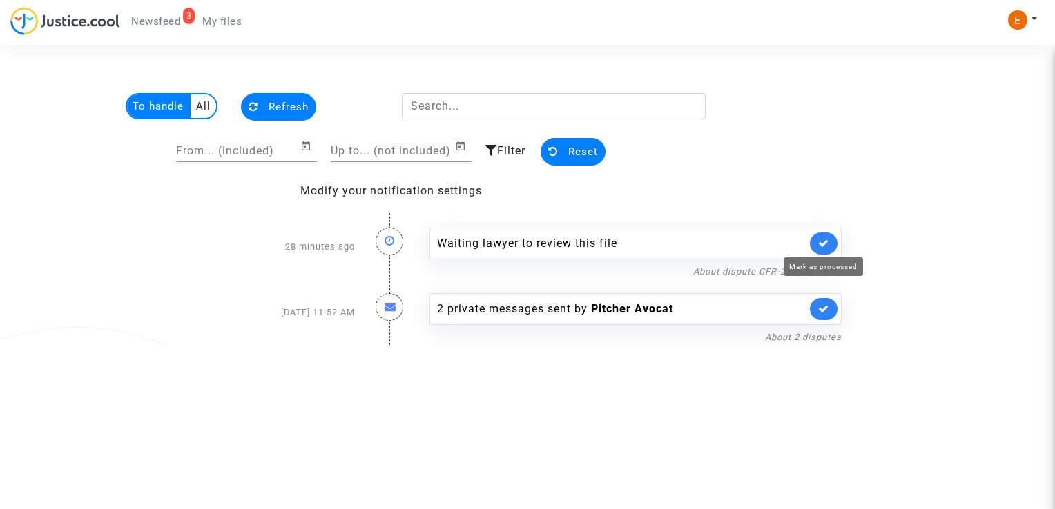
click at [823, 240] on icon at bounding box center [823, 243] width 11 height 10
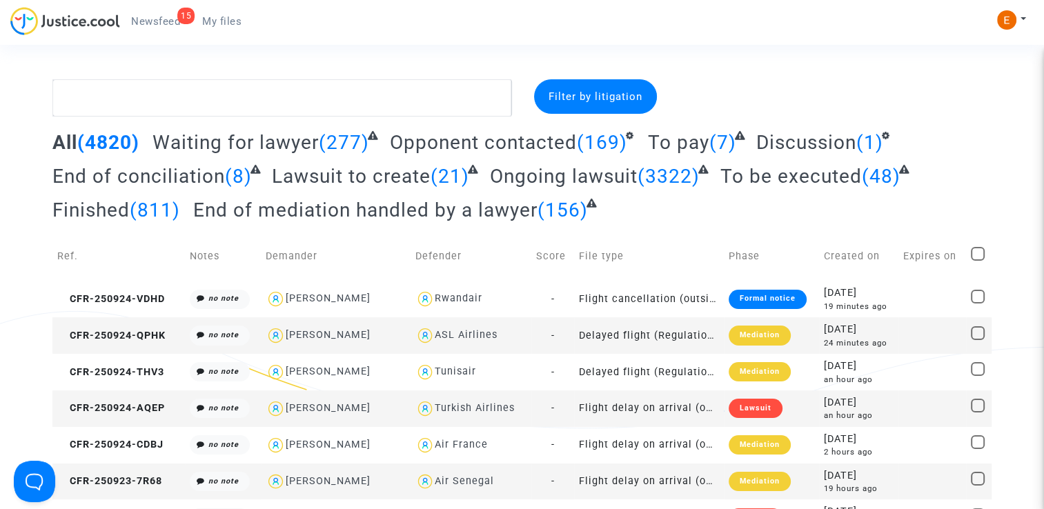
click at [149, 24] on span "Newsfeed" at bounding box center [155, 21] width 49 height 12
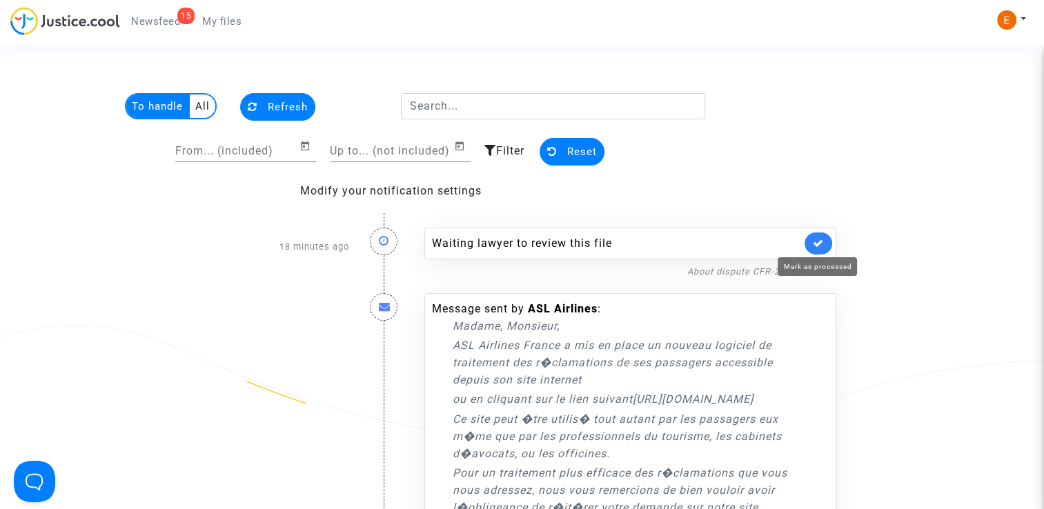
click at [819, 244] on icon at bounding box center [818, 243] width 11 height 10
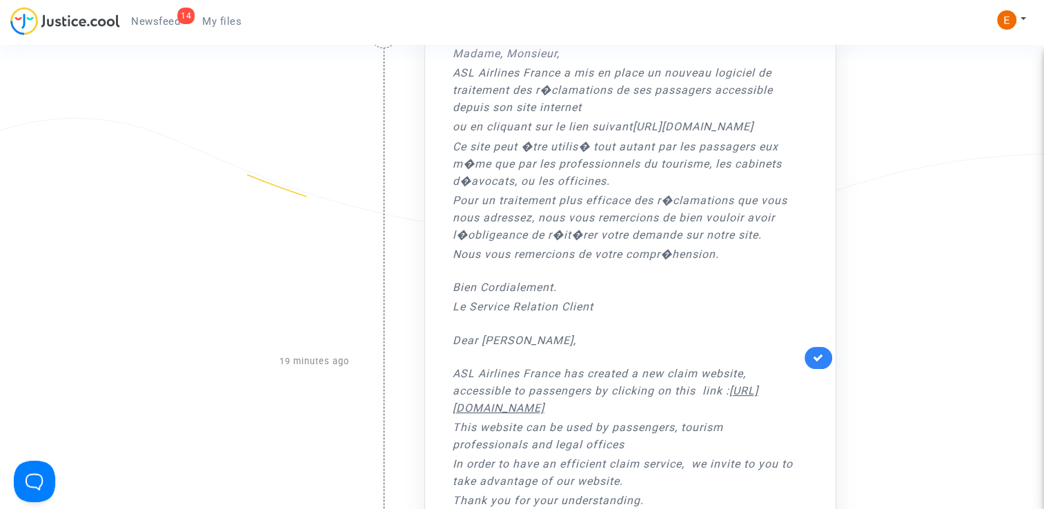
click at [814, 358] on icon at bounding box center [818, 358] width 11 height 10
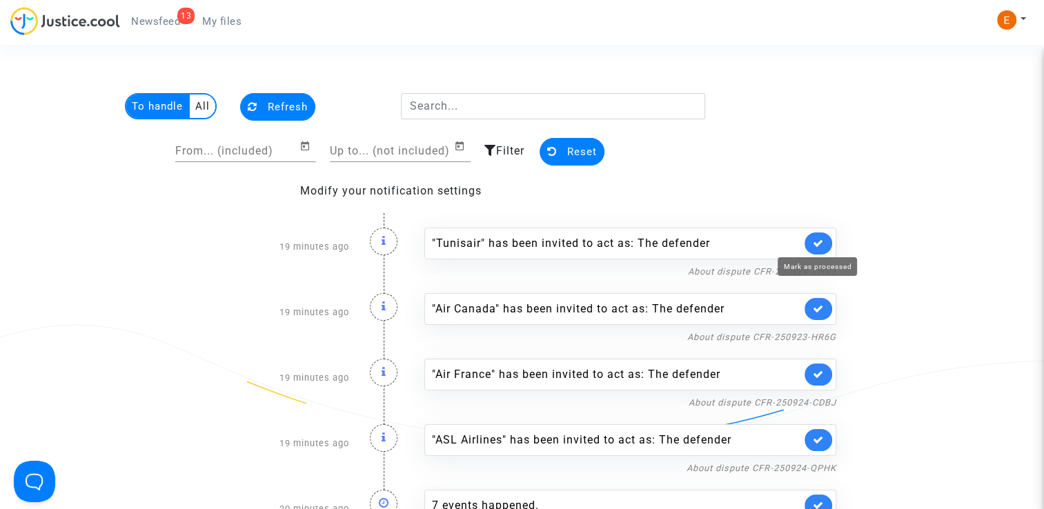
click at [823, 242] on icon at bounding box center [818, 243] width 11 height 10
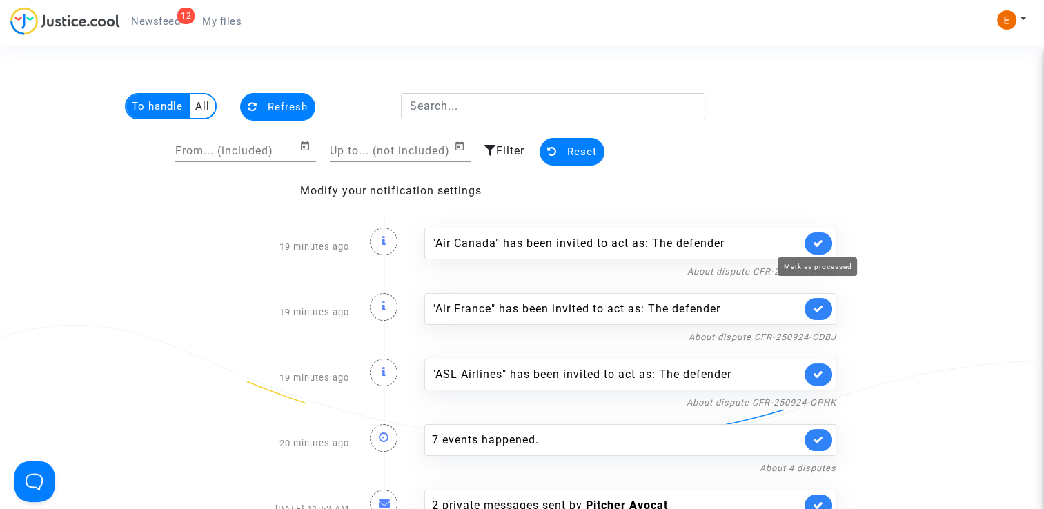
click at [823, 242] on icon at bounding box center [818, 243] width 11 height 10
click at [823, 304] on icon at bounding box center [818, 309] width 11 height 10
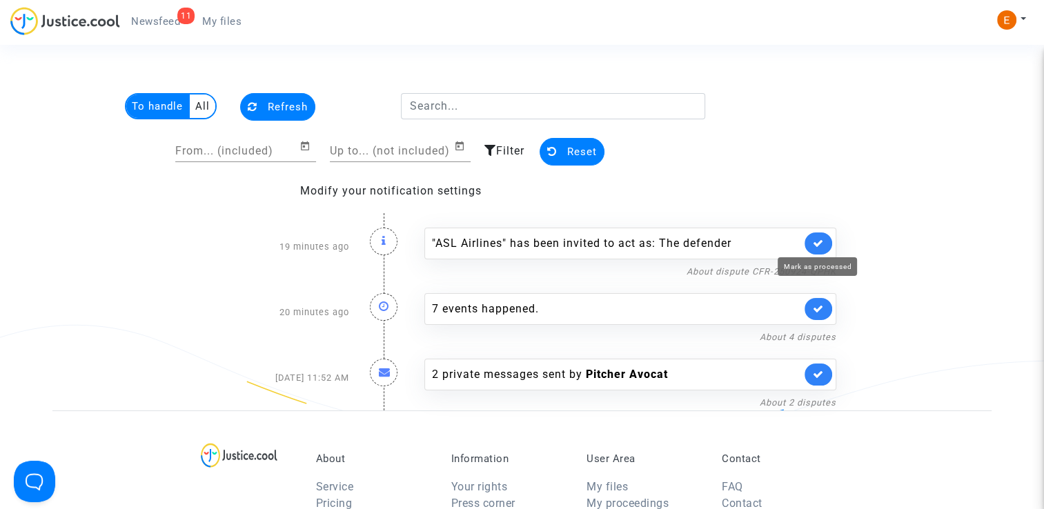
click at [823, 242] on icon at bounding box center [818, 243] width 11 height 10
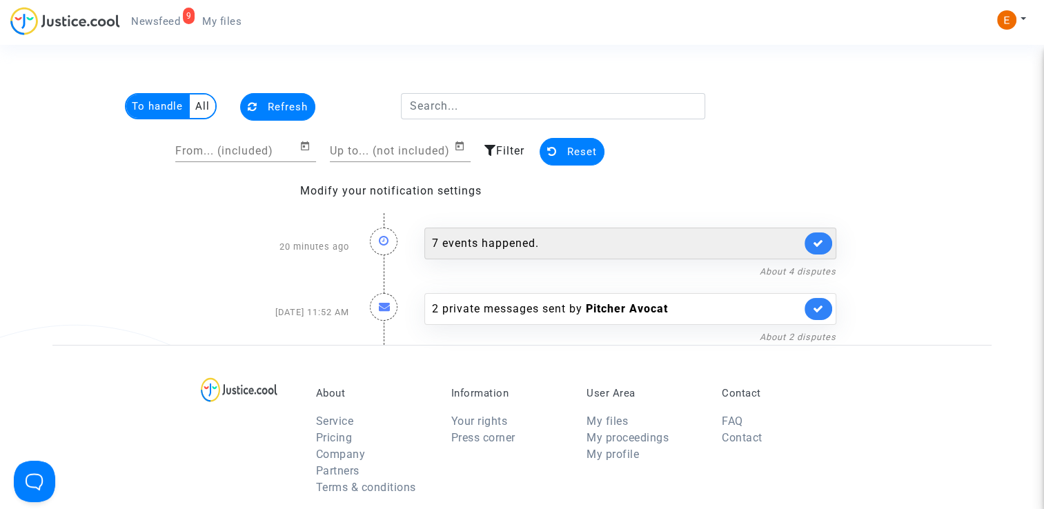
click at [534, 253] on div "7 events happened." at bounding box center [630, 244] width 412 height 32
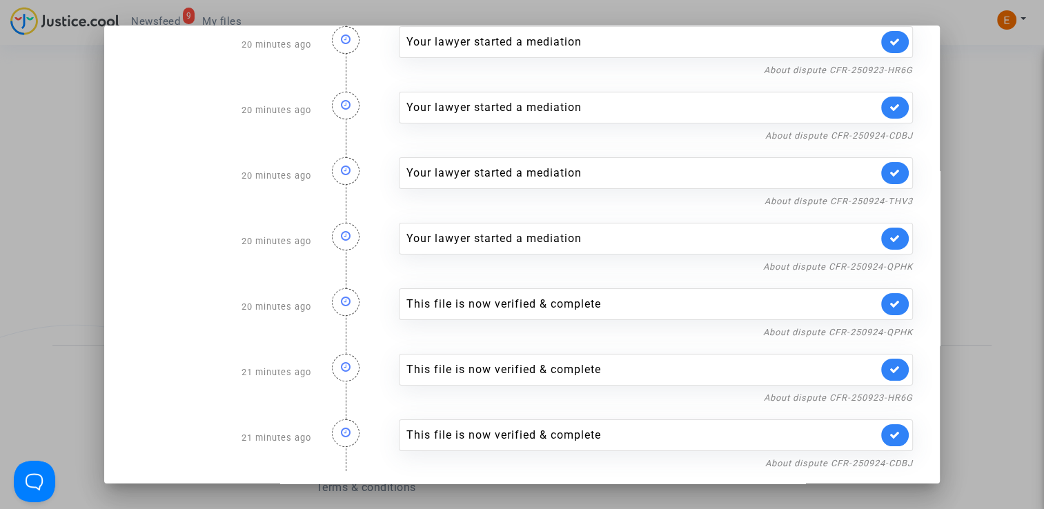
scroll to position [32, 0]
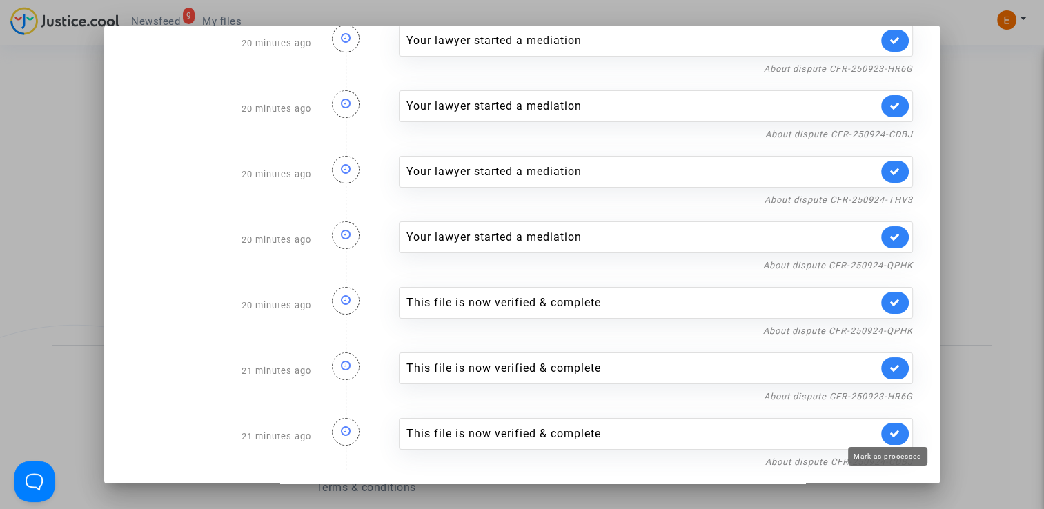
click at [890, 429] on icon at bounding box center [895, 434] width 11 height 10
click at [890, 364] on icon at bounding box center [895, 368] width 11 height 10
click at [881, 302] on link at bounding box center [895, 303] width 28 height 22
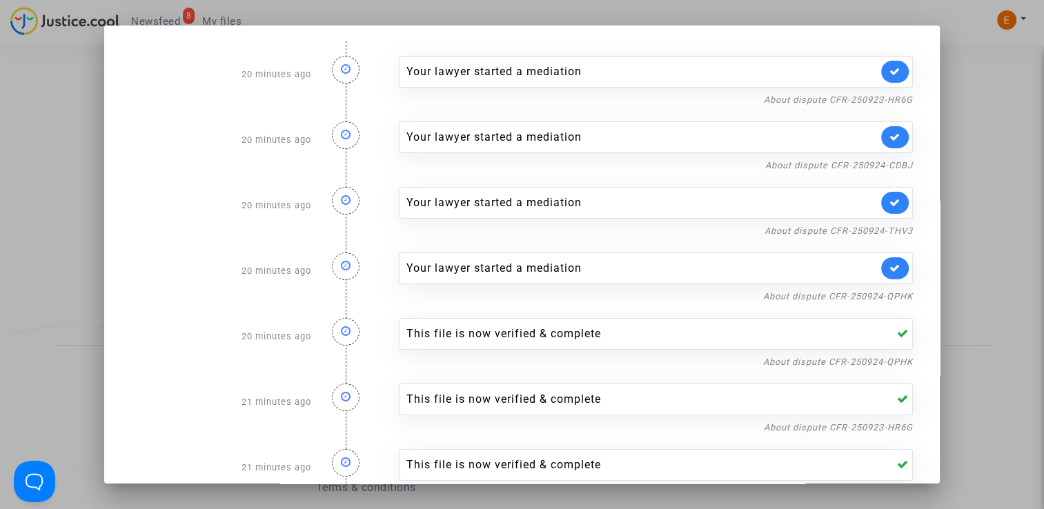
scroll to position [0, 0]
click at [856, 301] on link "About dispute CFR-250924-QPHK" at bounding box center [838, 297] width 150 height 10
click at [890, 269] on icon at bounding box center [895, 269] width 11 height 10
click at [890, 233] on link "About dispute CFR-250924-THV3" at bounding box center [839, 231] width 148 height 10
click at [892, 198] on icon at bounding box center [895, 203] width 11 height 10
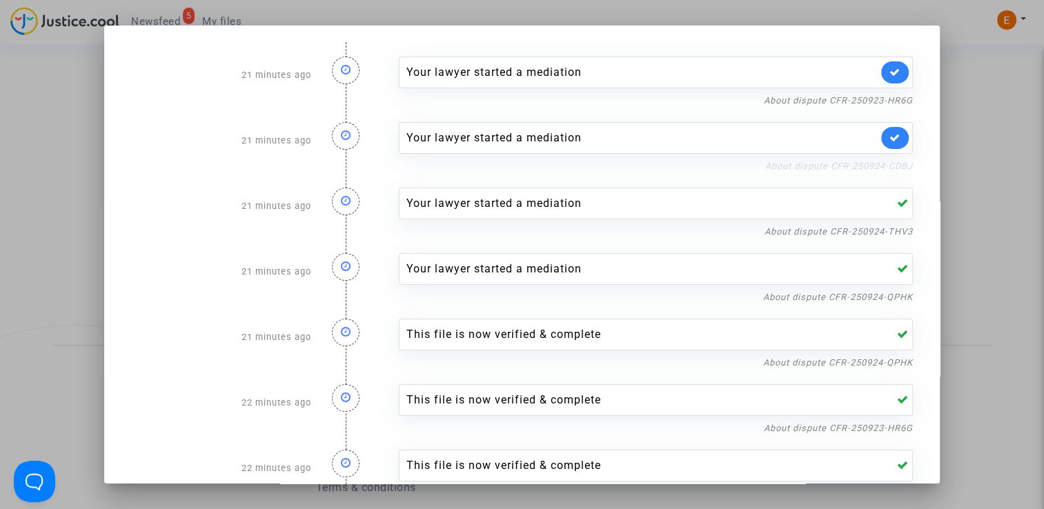
click at [888, 166] on link "About dispute CFR-250924-CDBJ" at bounding box center [839, 166] width 148 height 10
click at [890, 141] on icon at bounding box center [895, 138] width 11 height 10
click at [888, 101] on link "About dispute CFR-250923-HR6G" at bounding box center [838, 100] width 149 height 10
click at [898, 70] on link at bounding box center [895, 72] width 28 height 22
click at [974, 93] on div at bounding box center [522, 254] width 1044 height 509
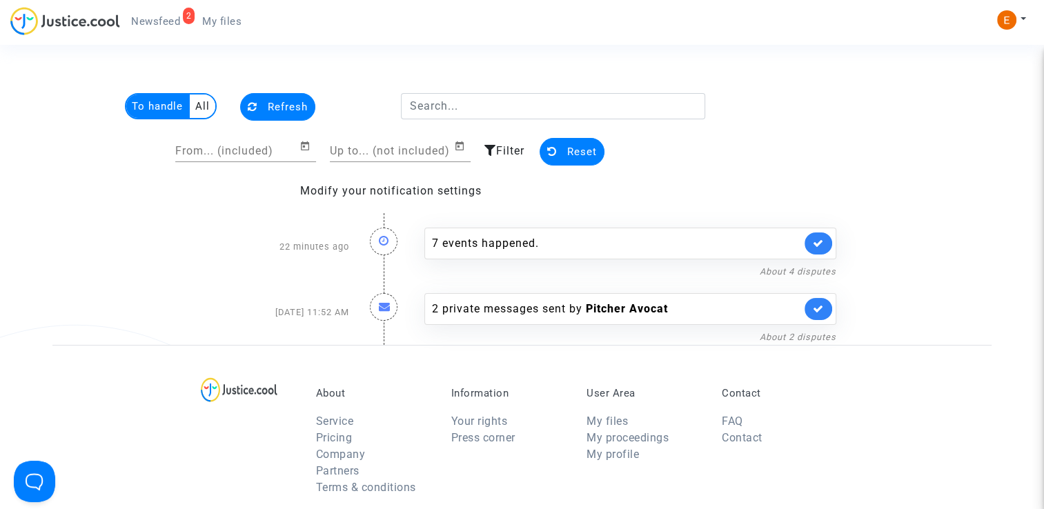
click at [210, 23] on span "My files" at bounding box center [221, 21] width 39 height 12
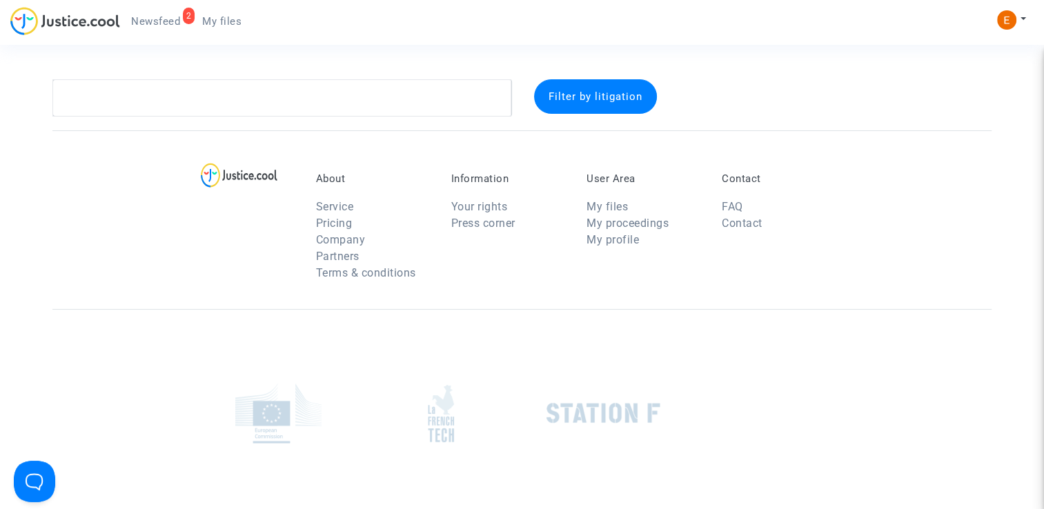
click at [145, 29] on link "2 Newsfeed" at bounding box center [155, 21] width 71 height 21
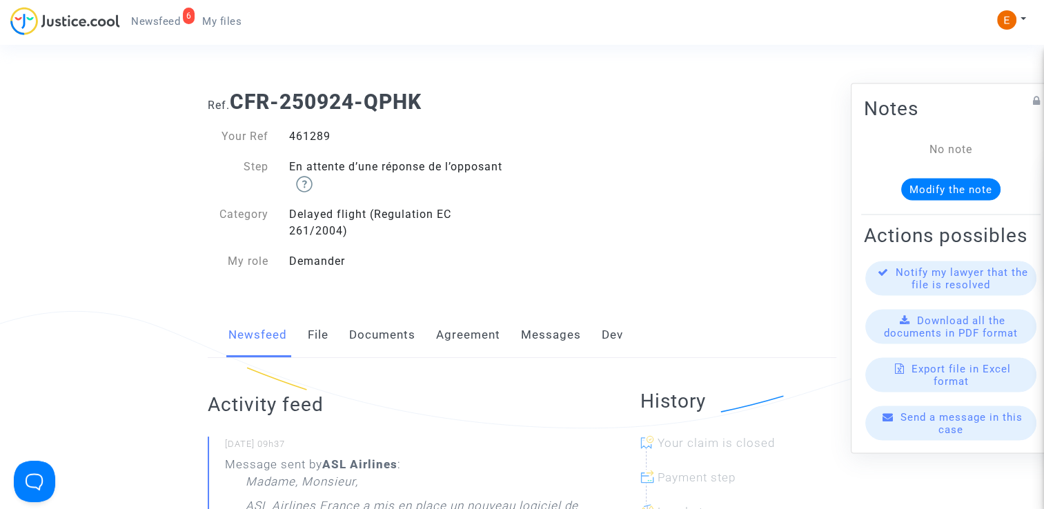
click at [312, 140] on div "461289" at bounding box center [401, 136] width 244 height 17
copy div "461289"
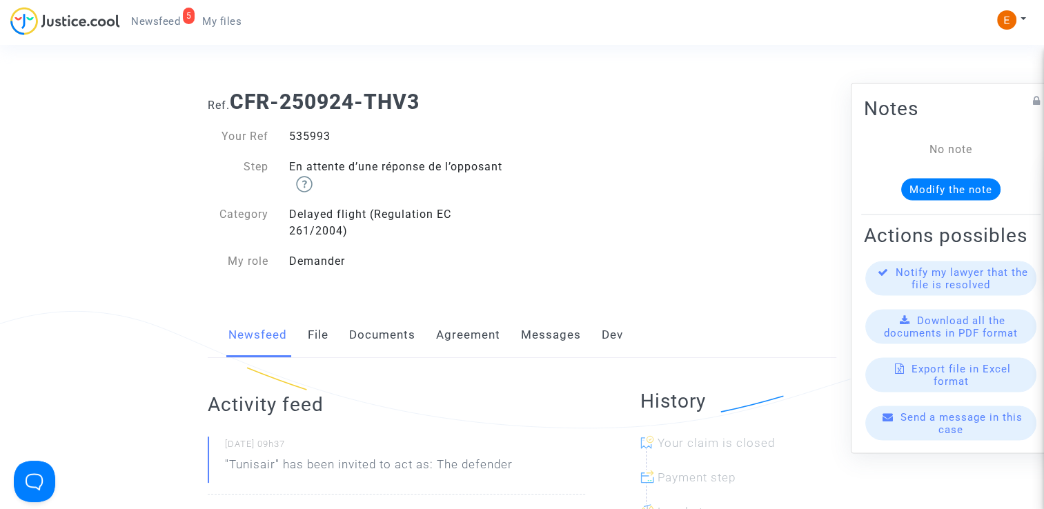
click at [298, 141] on div "535993" at bounding box center [401, 136] width 244 height 17
copy div "535993"
drag, startPoint x: 0, startPoint y: 0, endPoint x: 327, endPoint y: 133, distance: 353.2
click at [327, 133] on div "523121" at bounding box center [401, 136] width 244 height 17
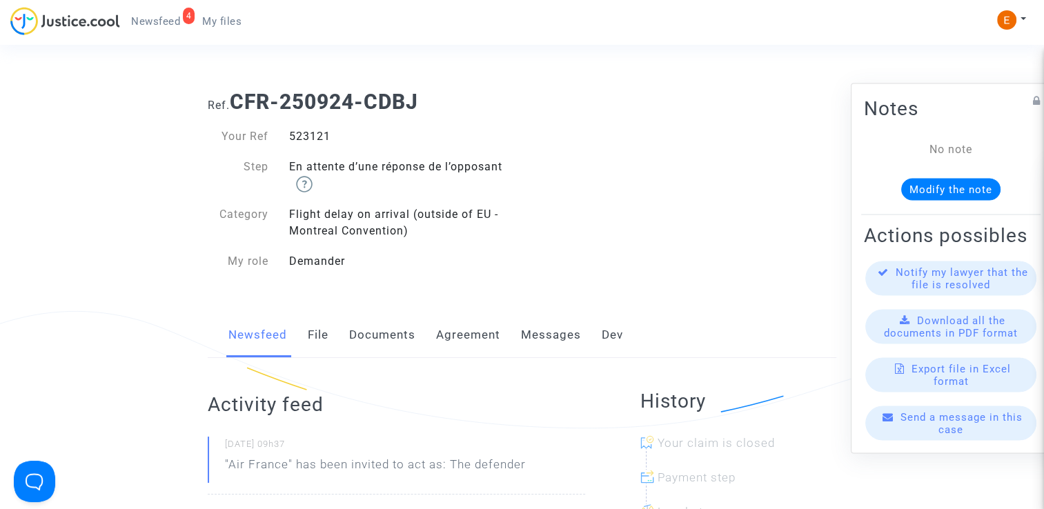
click at [327, 133] on div "523121" at bounding box center [401, 136] width 244 height 17
copy div "523121"
click at [293, 137] on div "534335" at bounding box center [401, 136] width 244 height 17
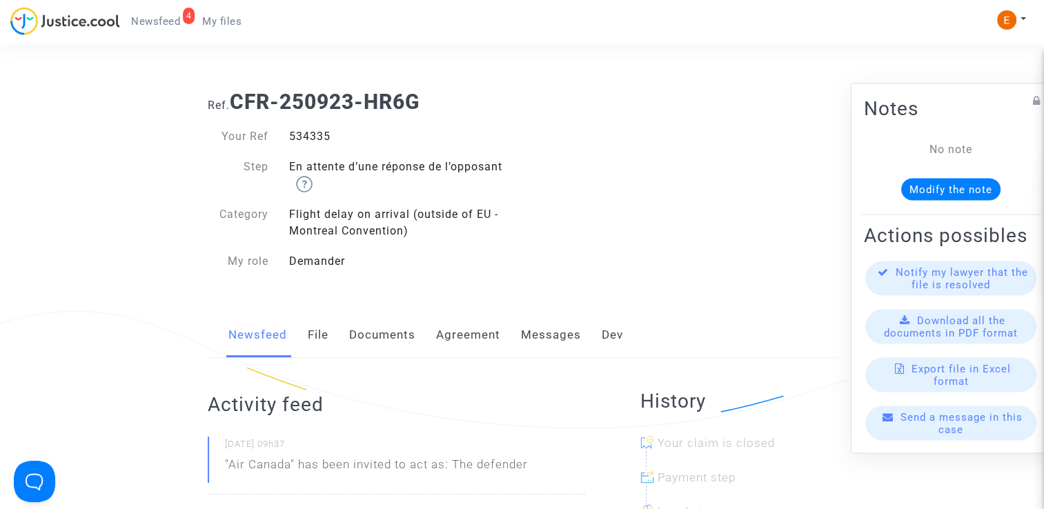
copy div "534335"
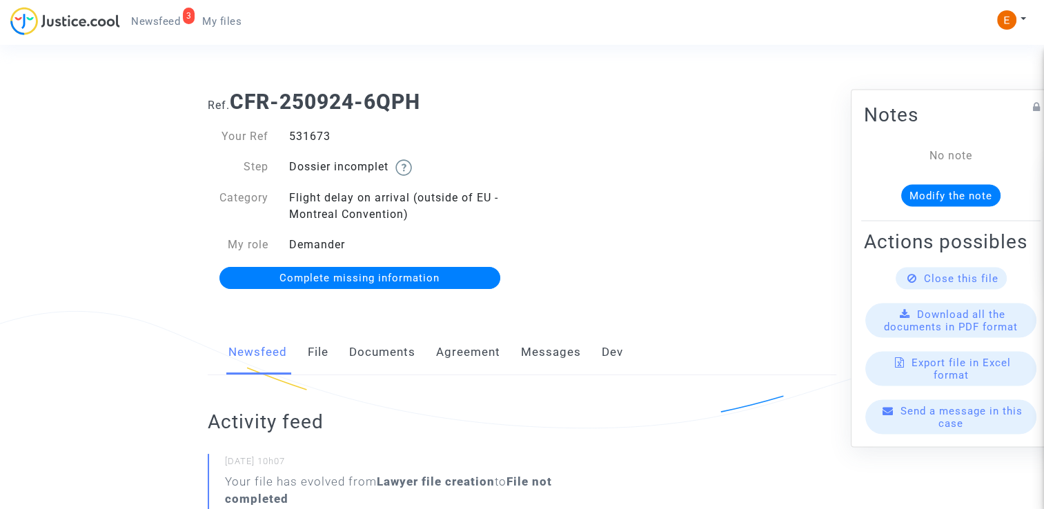
click at [403, 349] on link "Documents" at bounding box center [382, 353] width 66 height 46
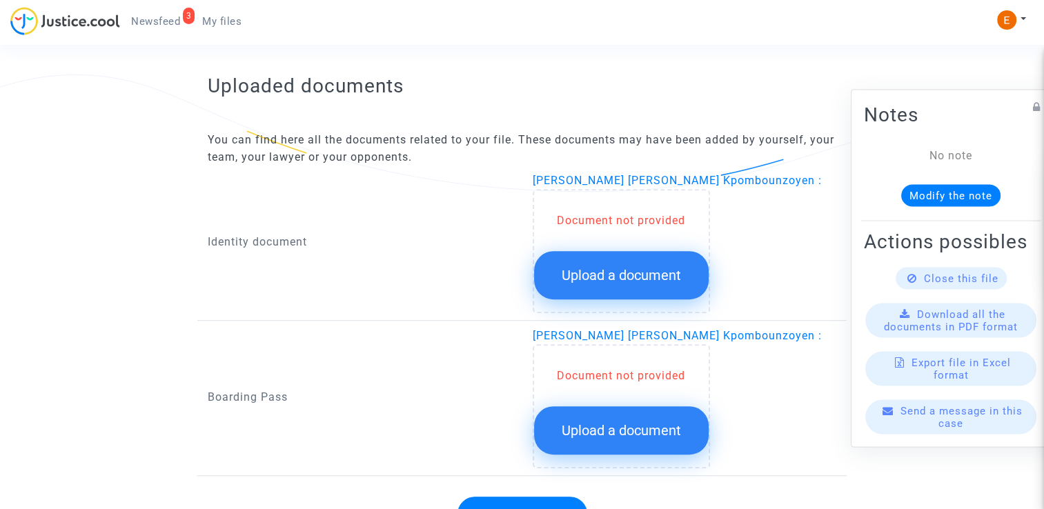
scroll to position [828, 0]
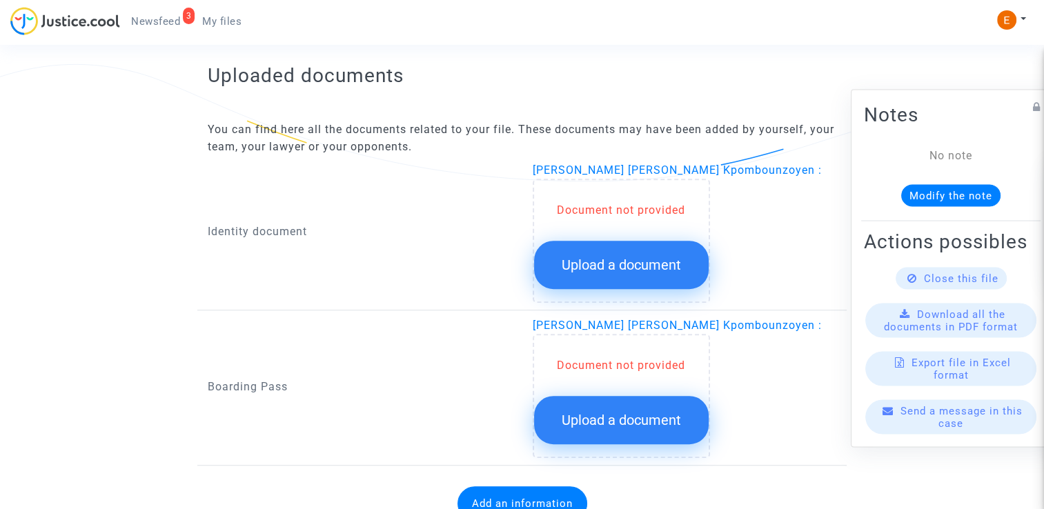
click at [616, 266] on span "Upload a document" at bounding box center [621, 265] width 119 height 17
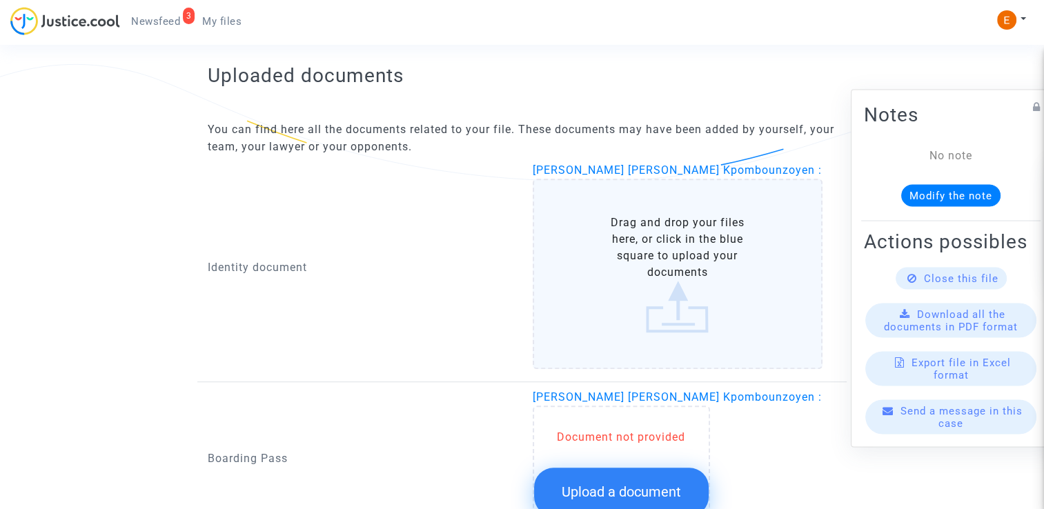
click at [624, 484] on span "Upload a document" at bounding box center [621, 492] width 119 height 17
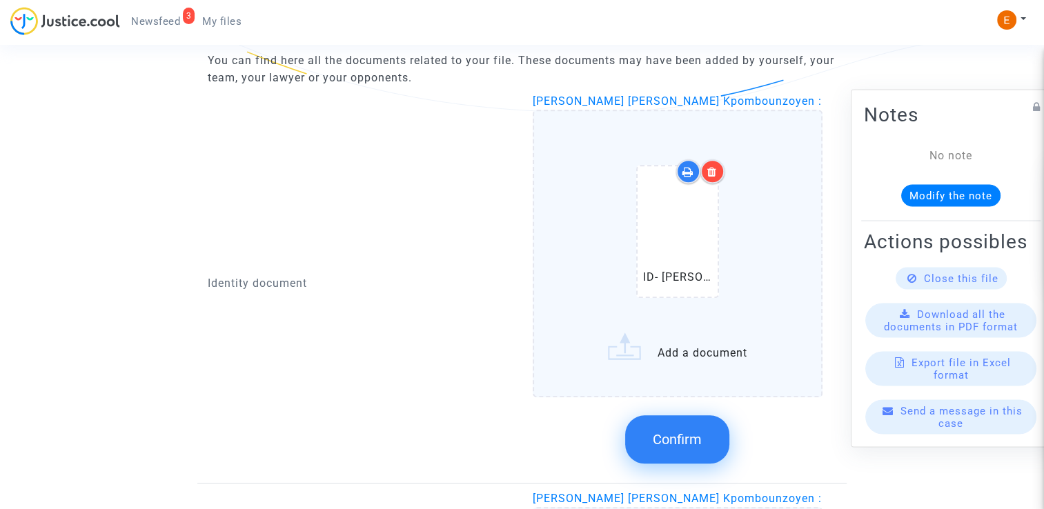
scroll to position [988, 0]
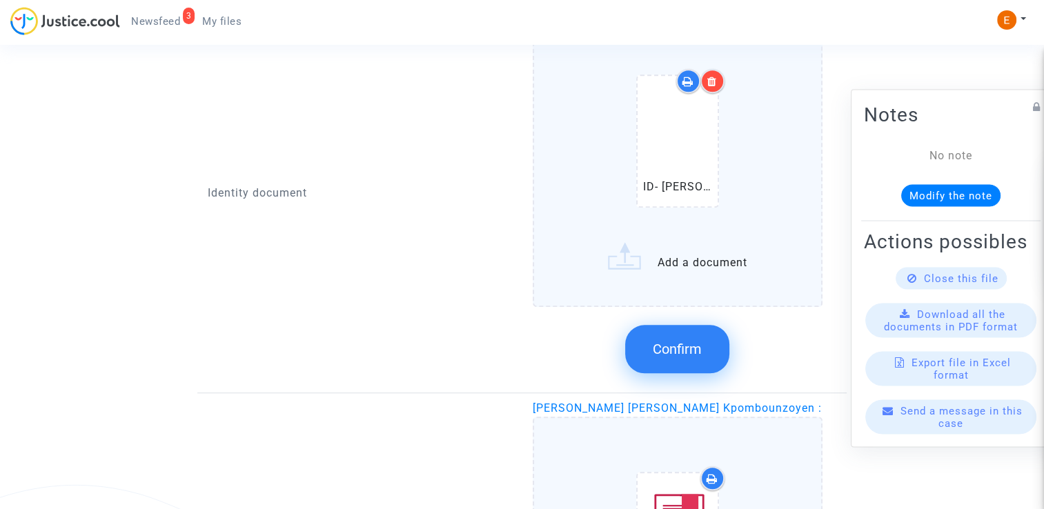
click at [690, 355] on button "Confirm" at bounding box center [677, 349] width 104 height 48
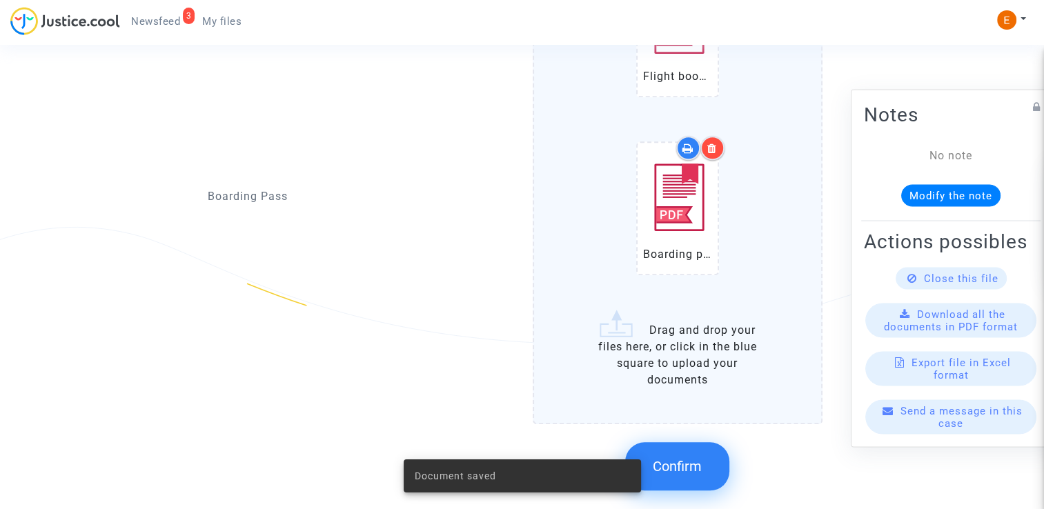
scroll to position [1264, 0]
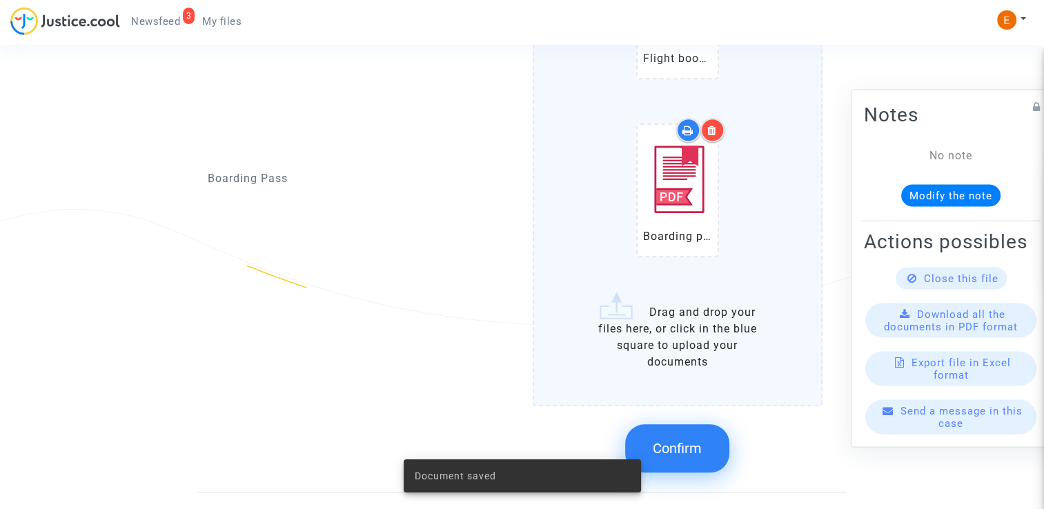
click at [698, 431] on button "Confirm" at bounding box center [677, 448] width 104 height 48
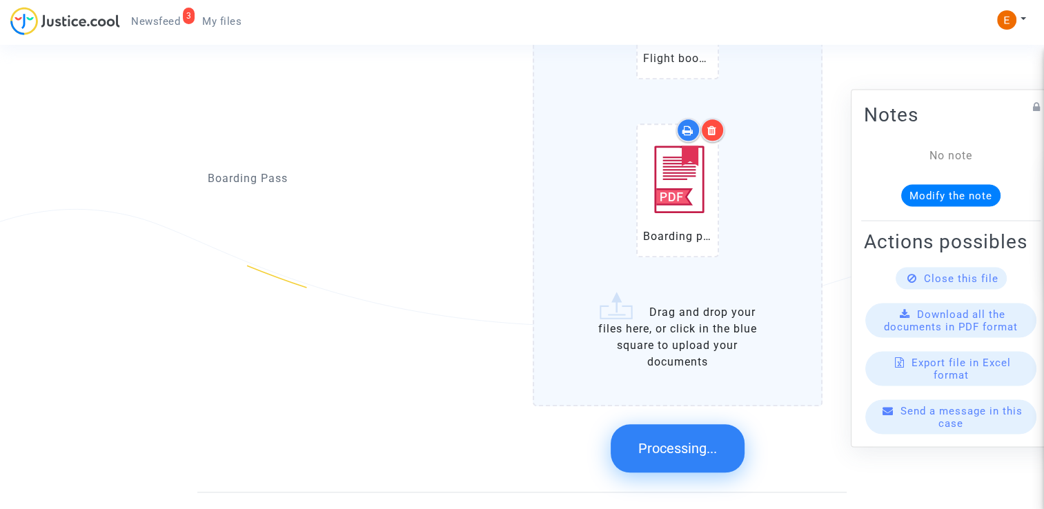
scroll to position [870, 0]
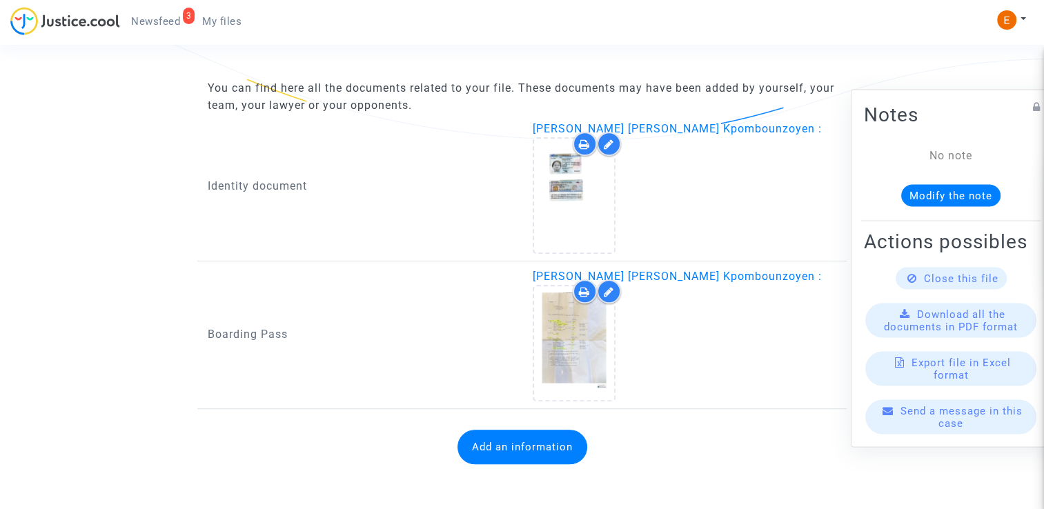
click at [570, 432] on button "Add an information" at bounding box center [523, 446] width 130 height 35
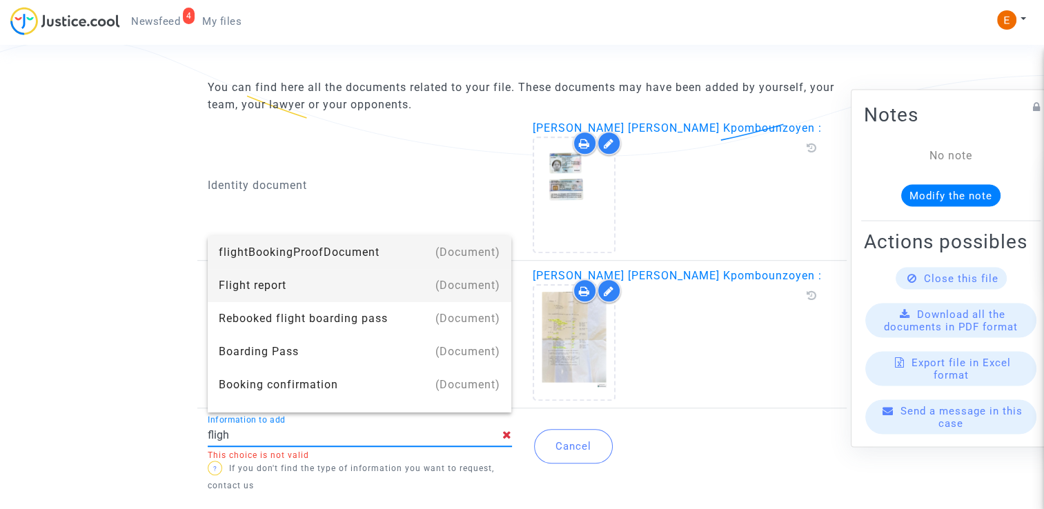
click at [349, 300] on div "Flight report" at bounding box center [360, 285] width 282 height 33
type input "Flight report"
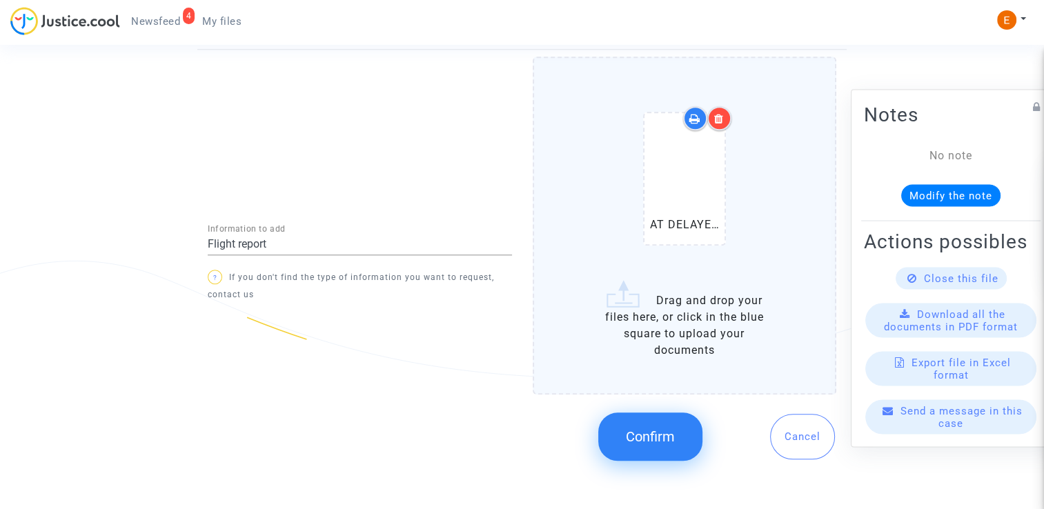
scroll to position [1213, 0]
click at [651, 429] on span "Confirm" at bounding box center [650, 435] width 49 height 17
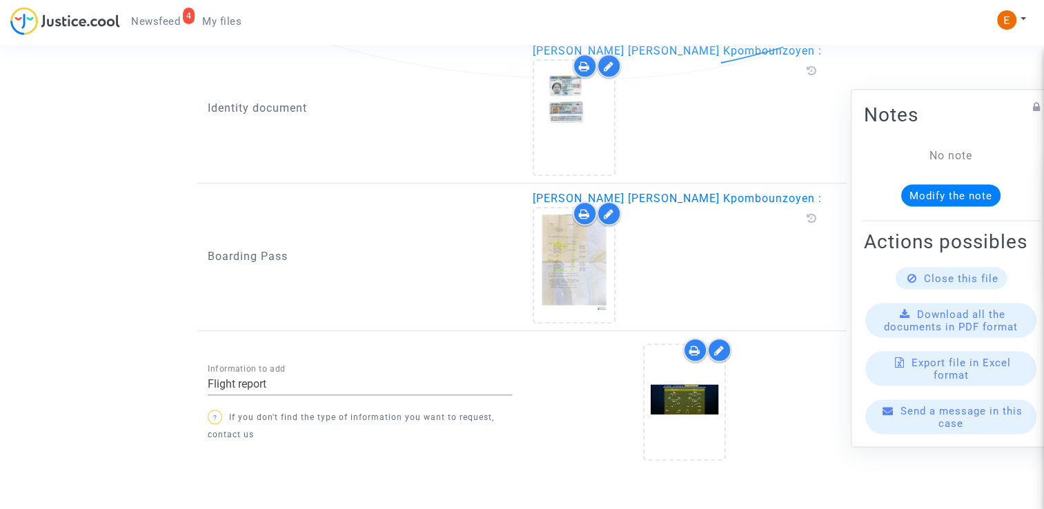
scroll to position [983, 0]
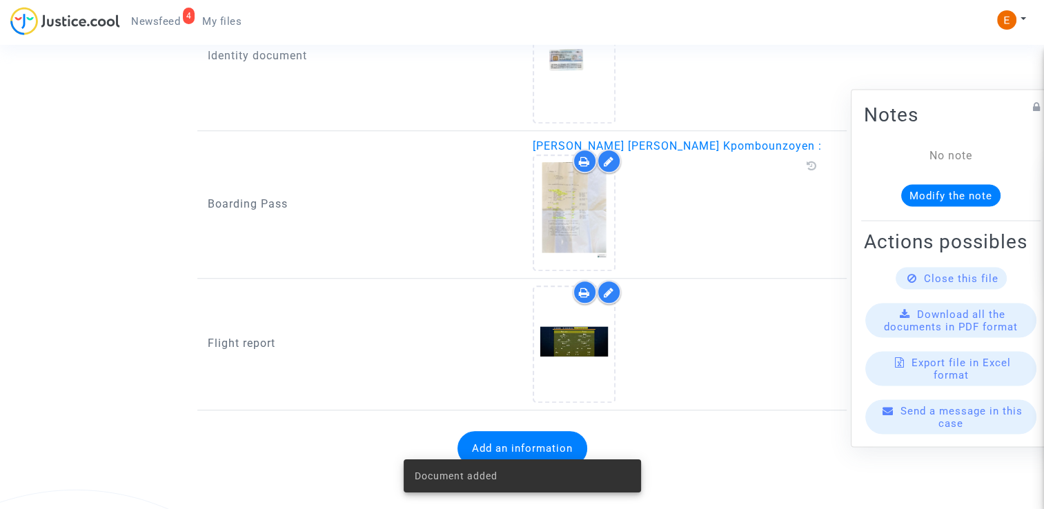
click at [169, 32] on div "4 Newsfeed My files" at bounding box center [131, 26] width 242 height 38
click at [169, 18] on span "Newsfeed" at bounding box center [155, 21] width 49 height 12
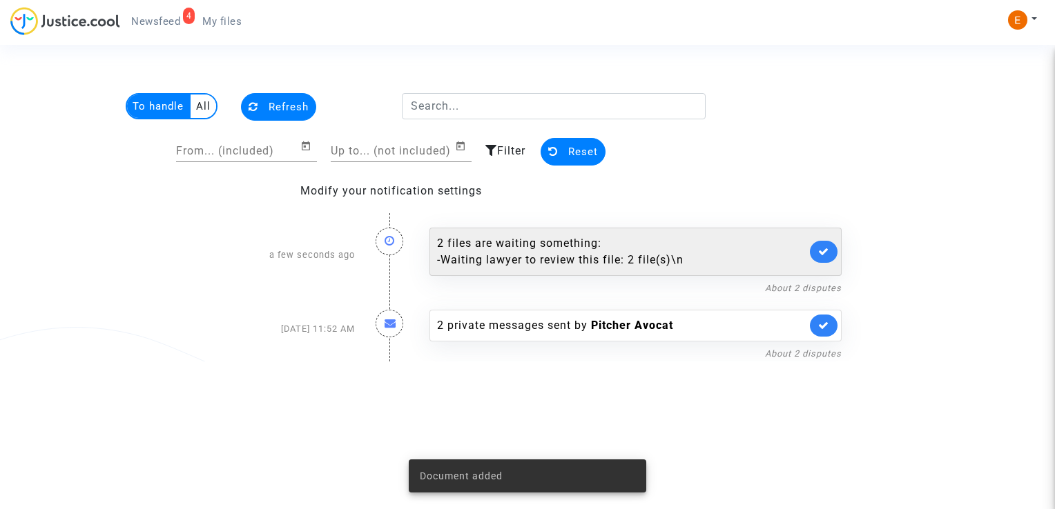
click at [633, 249] on div "2 files are waiting something: - Waiting lawyer to review this file: 2 file(s)\n" at bounding box center [621, 251] width 369 height 33
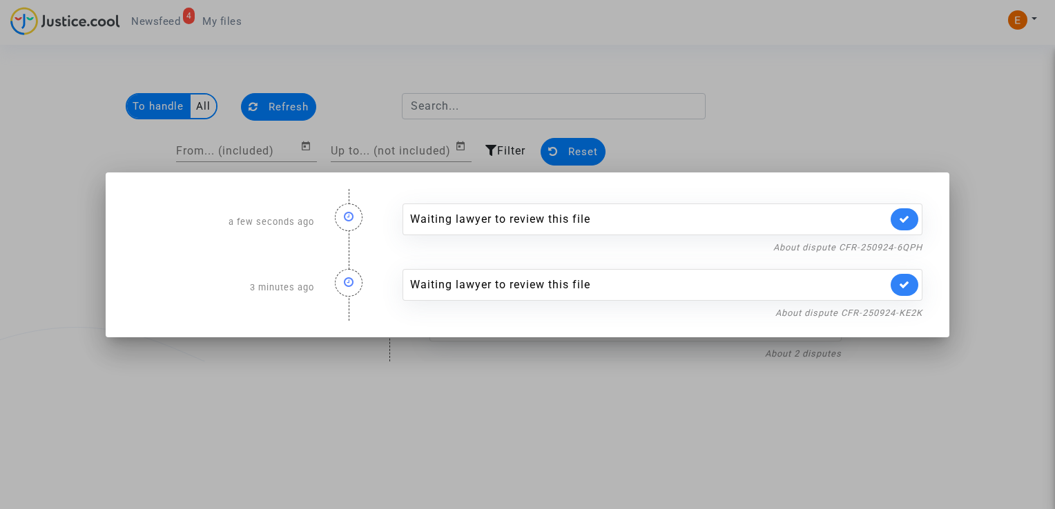
click at [908, 218] on icon at bounding box center [904, 219] width 11 height 10
click at [901, 283] on icon at bounding box center [904, 284] width 11 height 10
click at [722, 384] on div at bounding box center [527, 254] width 1055 height 509
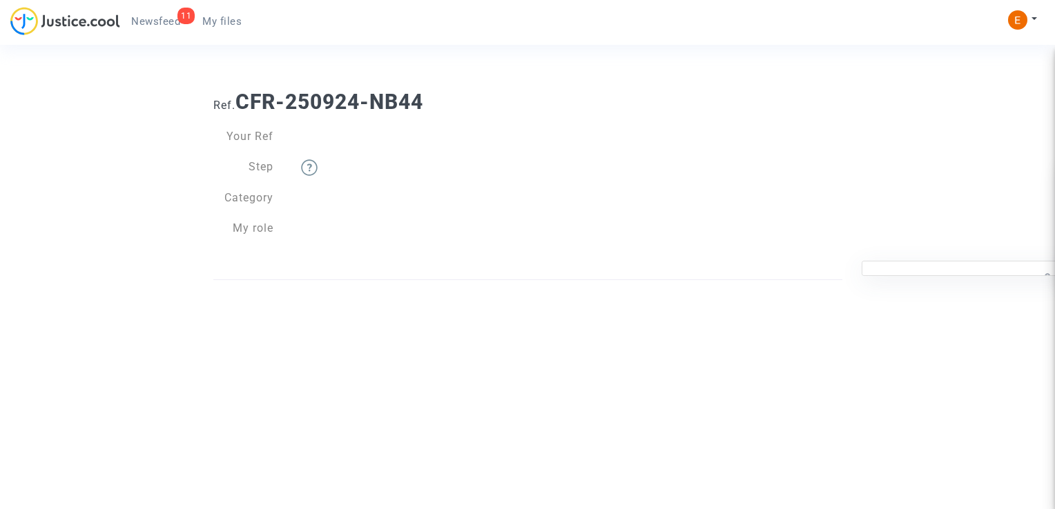
click at [225, 22] on span "My files" at bounding box center [221, 21] width 39 height 12
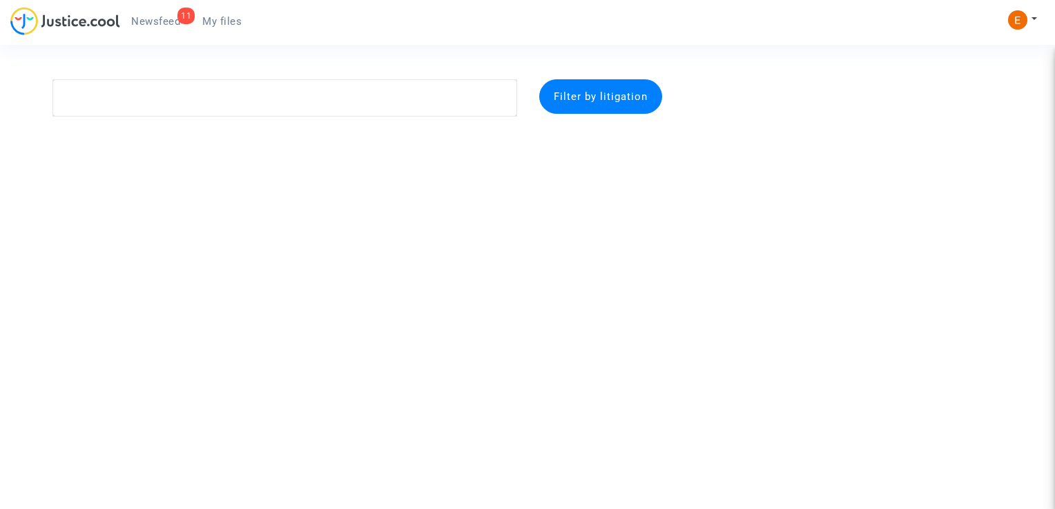
click at [177, 26] on span "Newsfeed" at bounding box center [155, 21] width 49 height 12
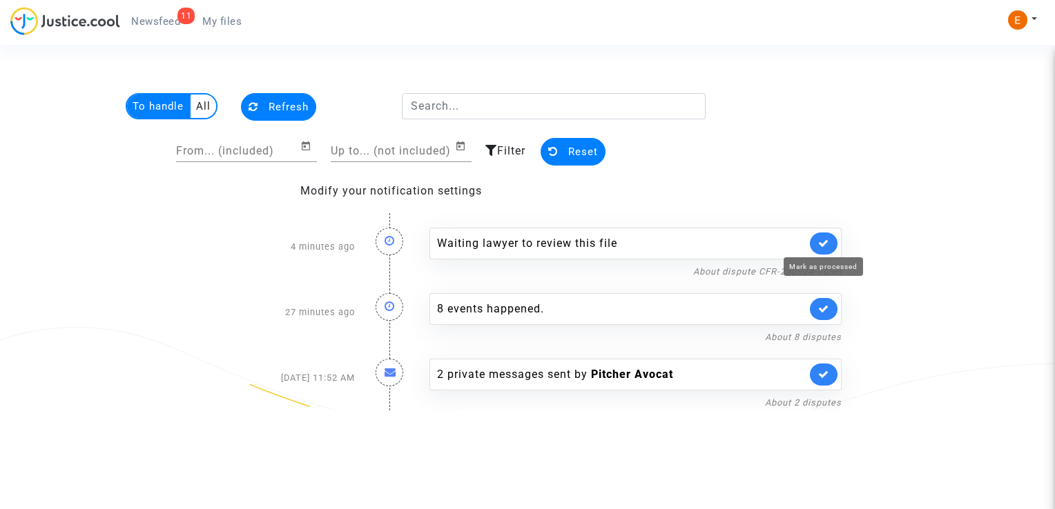
click at [823, 240] on icon at bounding box center [823, 243] width 11 height 10
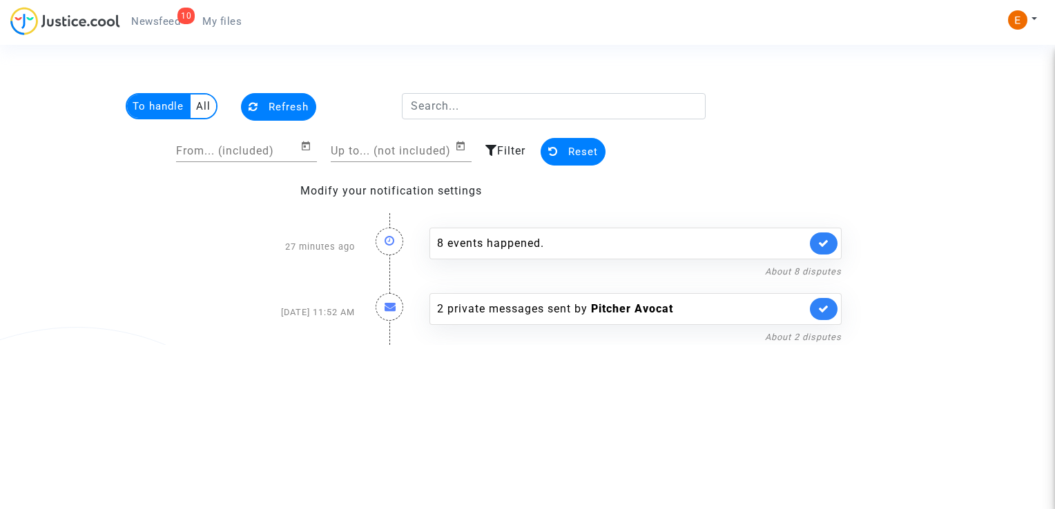
click at [576, 222] on div "8 events happened. About 8 disputes" at bounding box center [635, 247] width 433 height 66
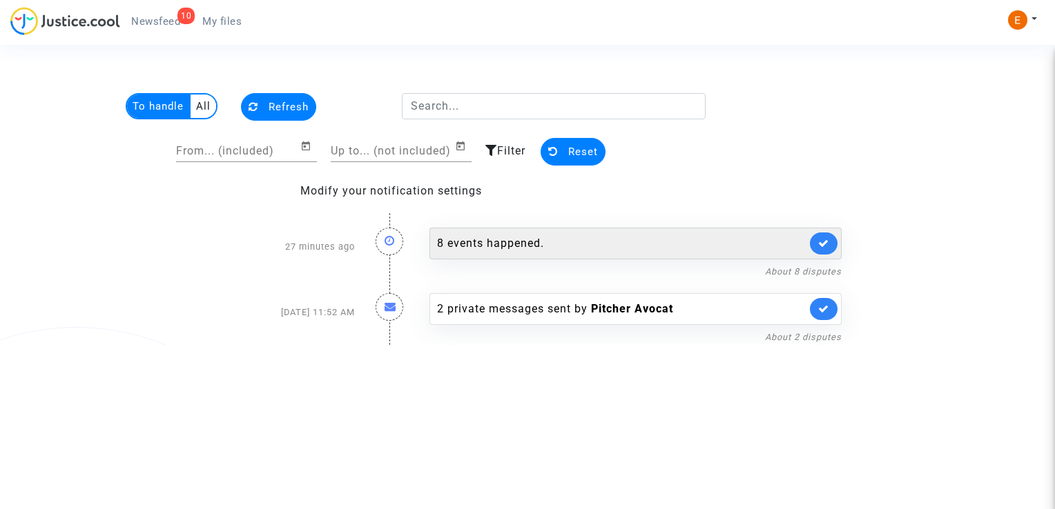
click at [577, 235] on div "8 events happened." at bounding box center [621, 243] width 369 height 17
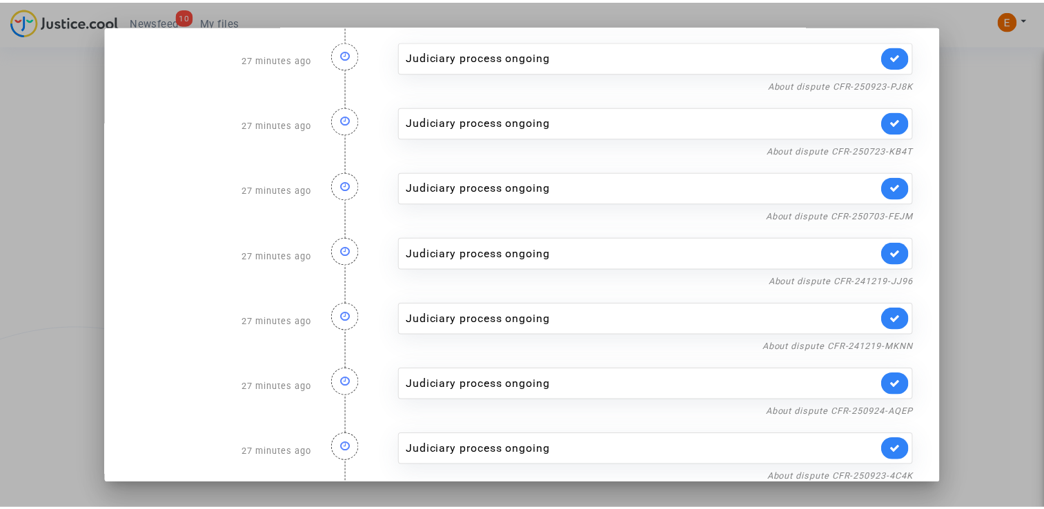
scroll to position [97, 0]
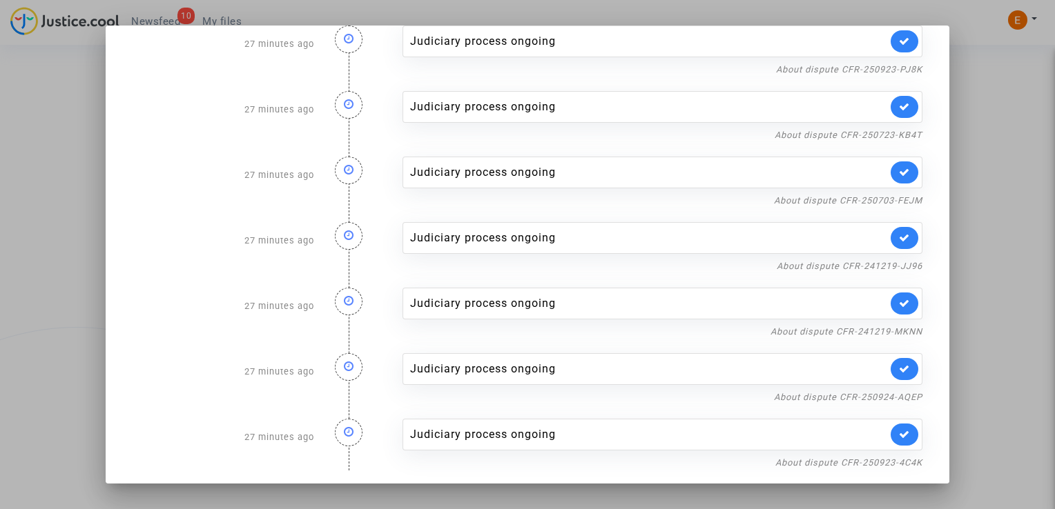
click at [1007, 173] on div at bounding box center [527, 254] width 1055 height 509
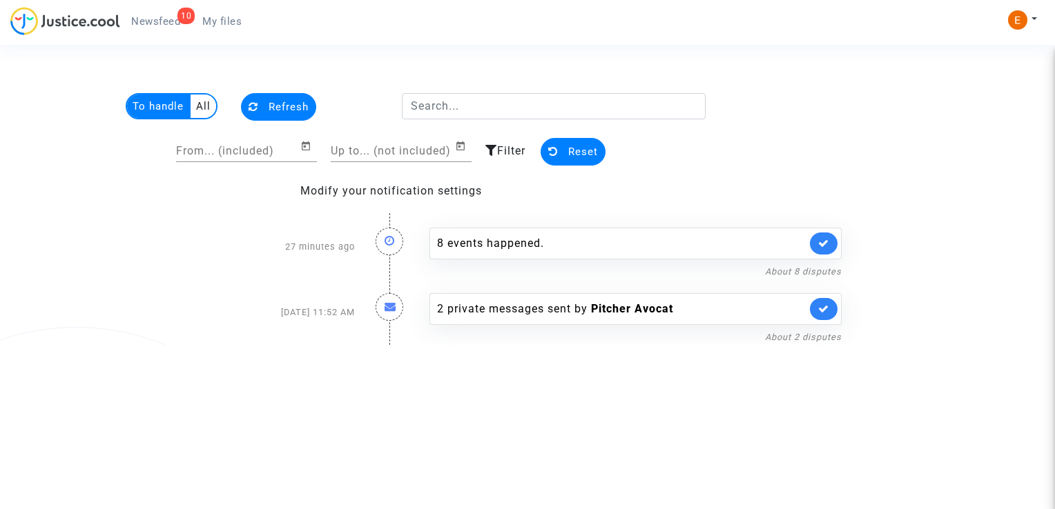
click at [236, 26] on span "My files" at bounding box center [221, 21] width 39 height 12
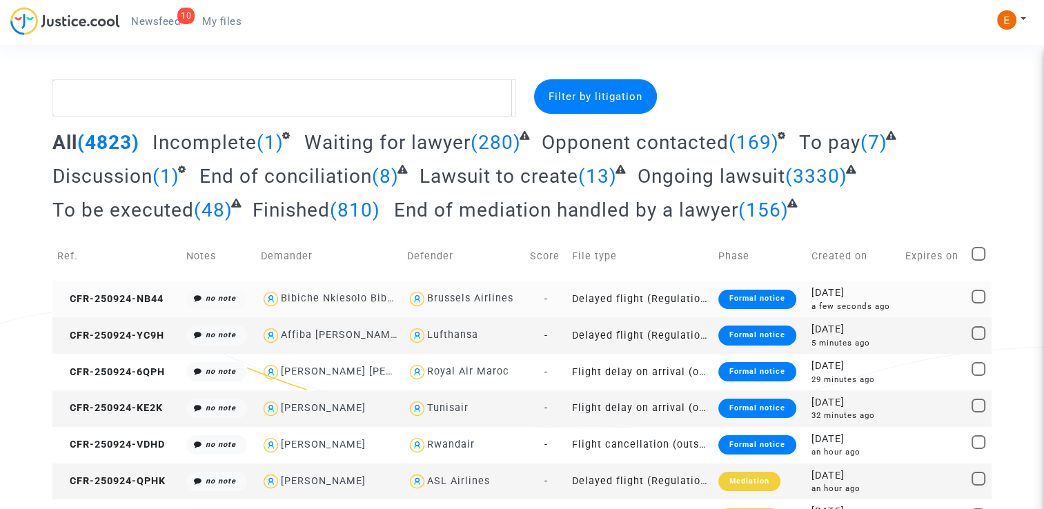
click at [757, 297] on div "Formal notice" at bounding box center [757, 299] width 78 height 19
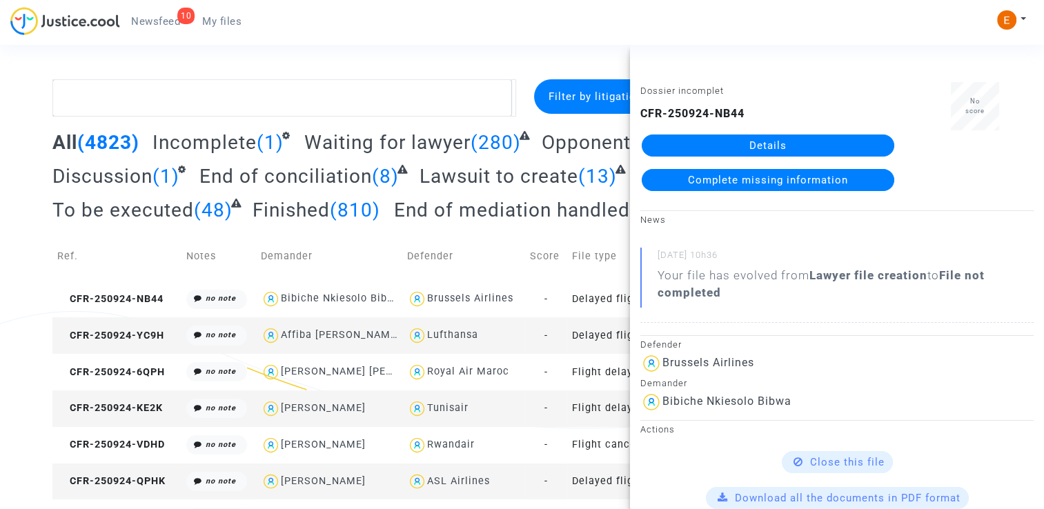
click at [827, 142] on link "Details" at bounding box center [768, 146] width 253 height 22
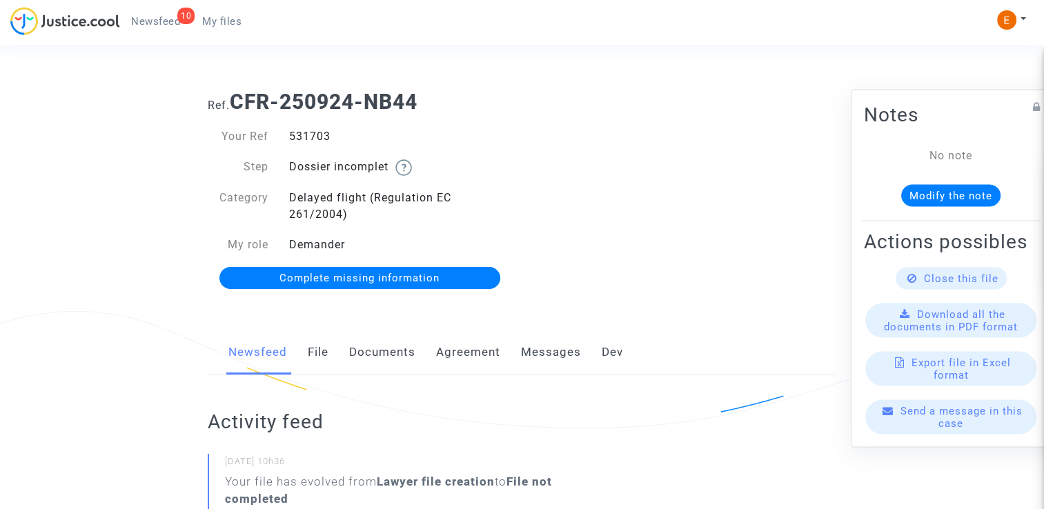
click at [374, 350] on link "Documents" at bounding box center [382, 353] width 66 height 46
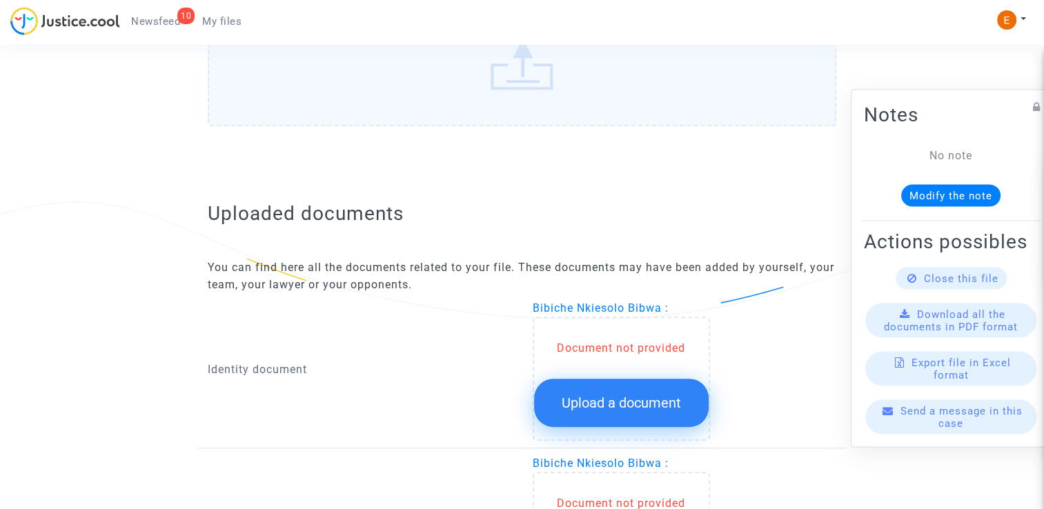
click at [657, 401] on span "Upload a document" at bounding box center [621, 403] width 119 height 17
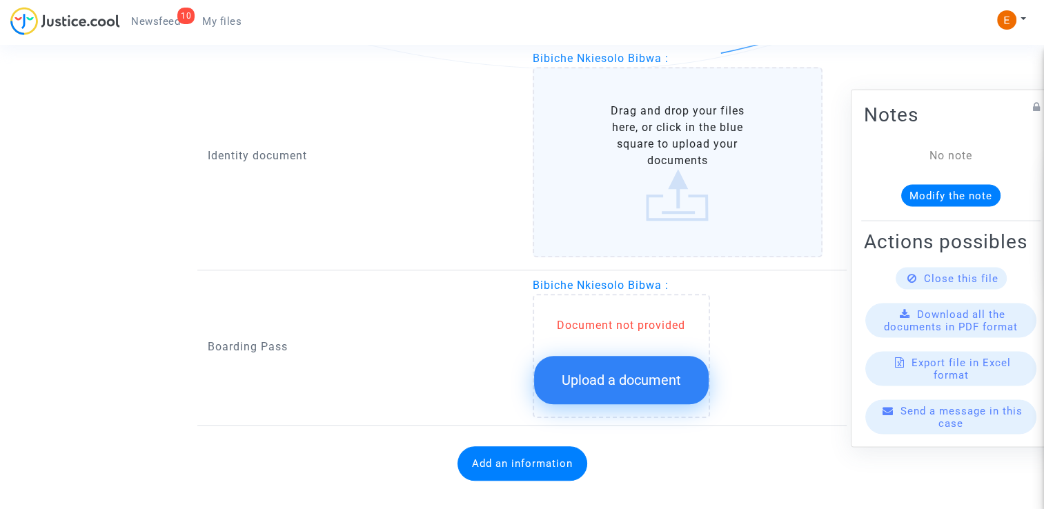
scroll to position [941, 0]
click at [663, 377] on button "Upload a document" at bounding box center [621, 379] width 175 height 48
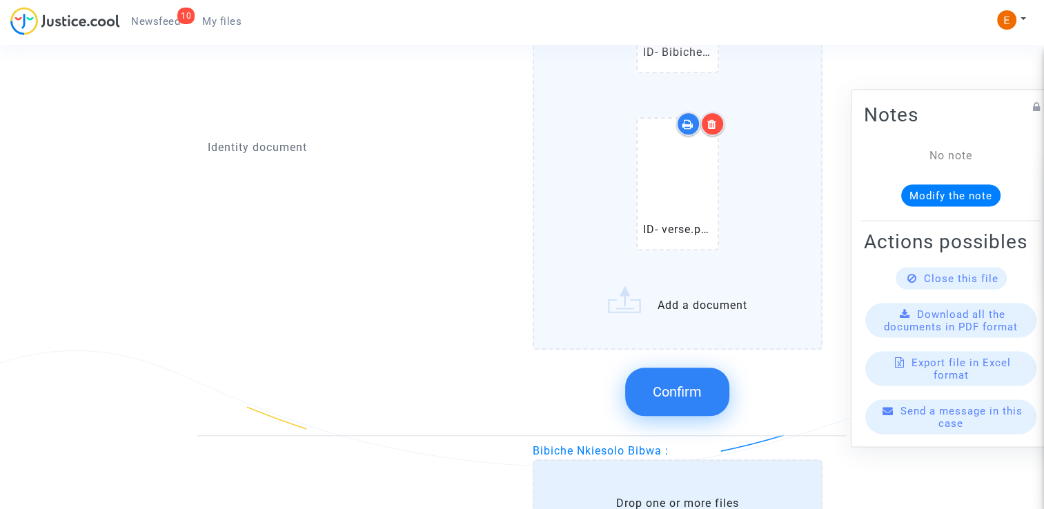
scroll to position [1197, 0]
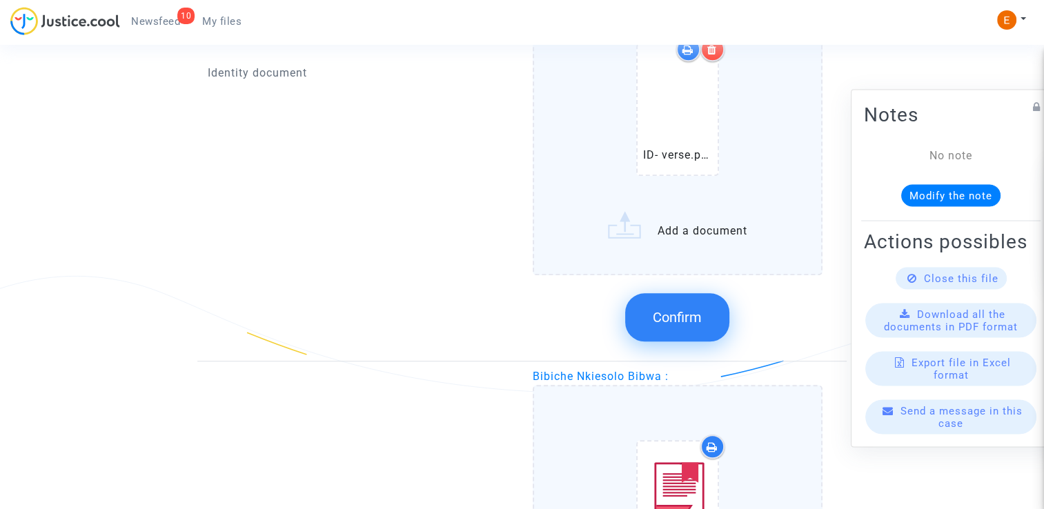
click at [688, 317] on span "Confirm" at bounding box center [677, 317] width 49 height 17
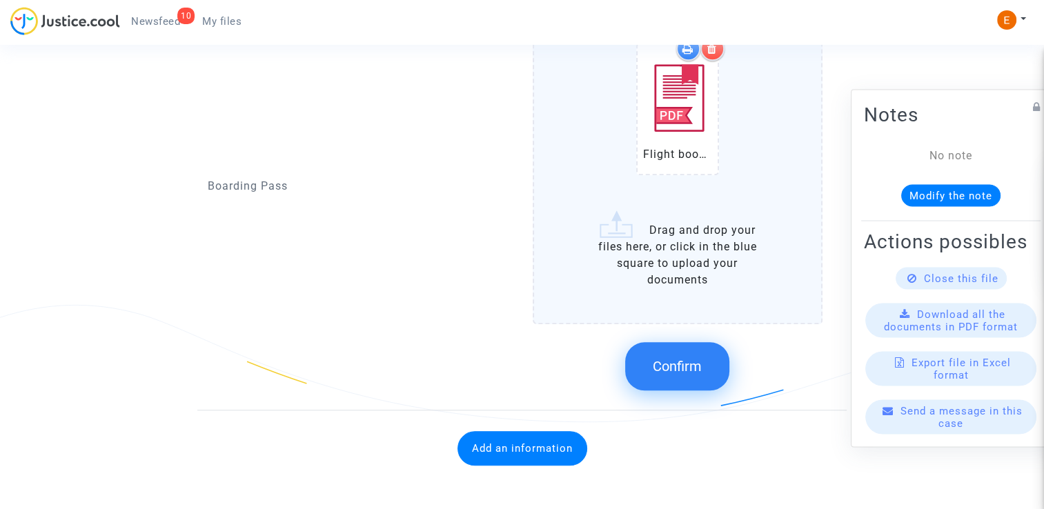
scroll to position [1169, 0]
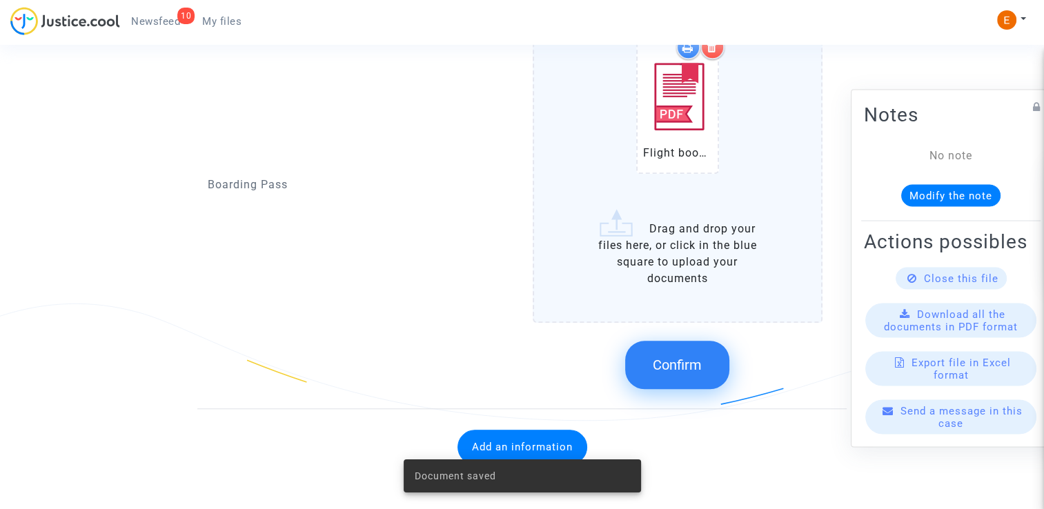
click at [693, 369] on span "Confirm" at bounding box center [677, 365] width 49 height 17
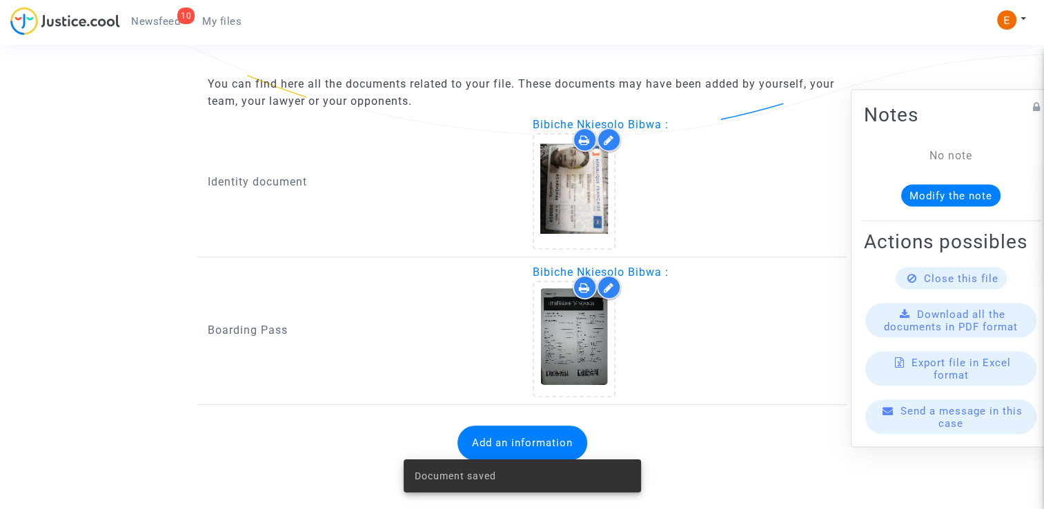
scroll to position [870, 0]
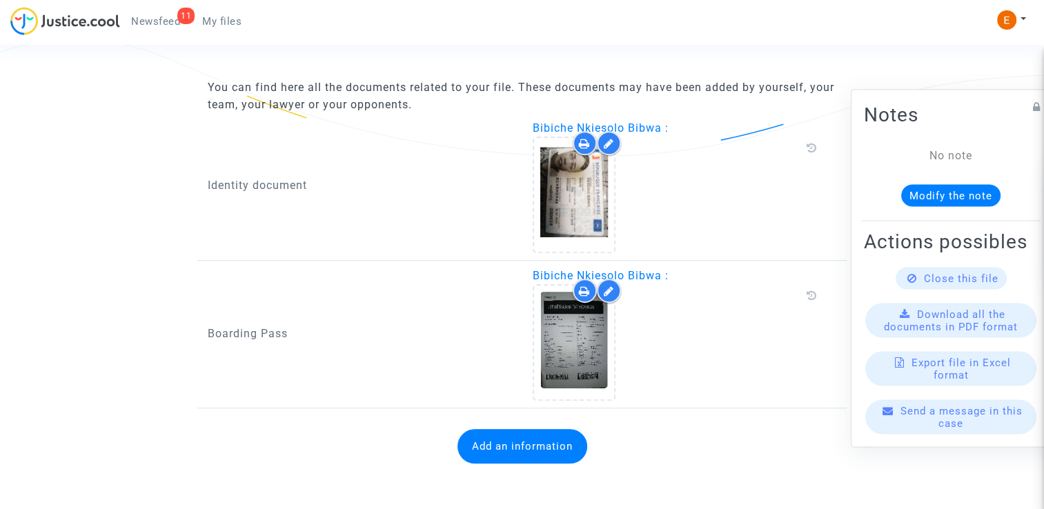
click at [492, 435] on button "Add an information" at bounding box center [523, 446] width 130 height 35
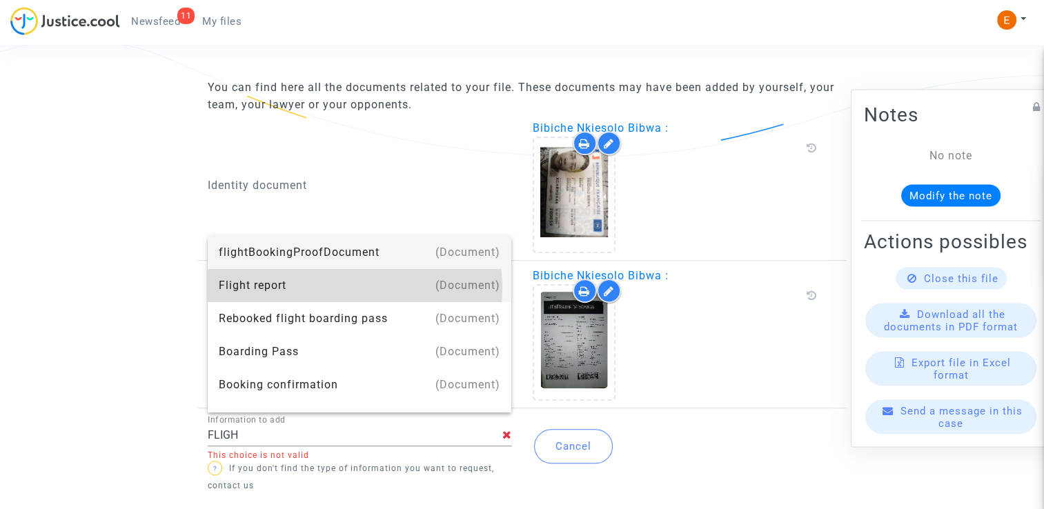
click at [342, 288] on div "Flight report" at bounding box center [360, 285] width 282 height 33
type input "Flight report"
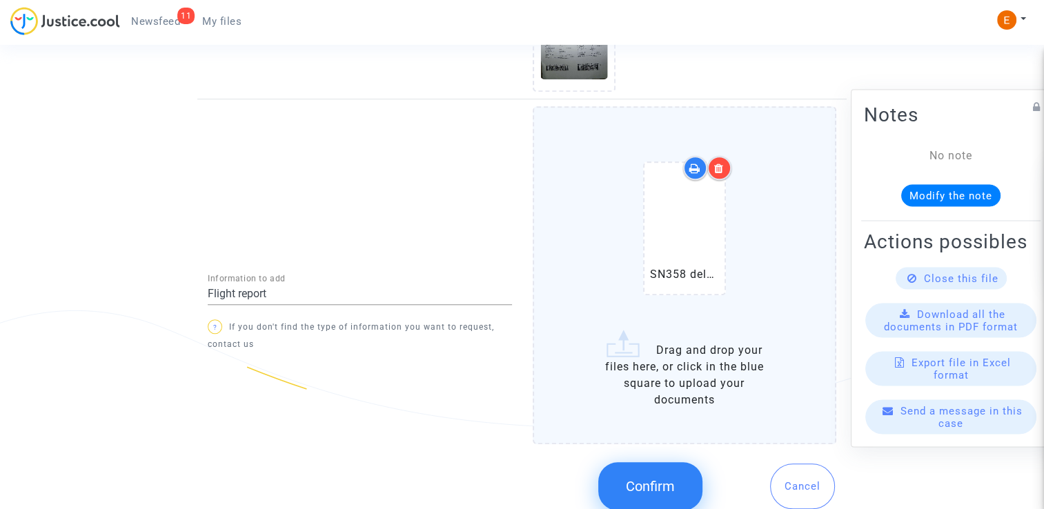
scroll to position [1176, 0]
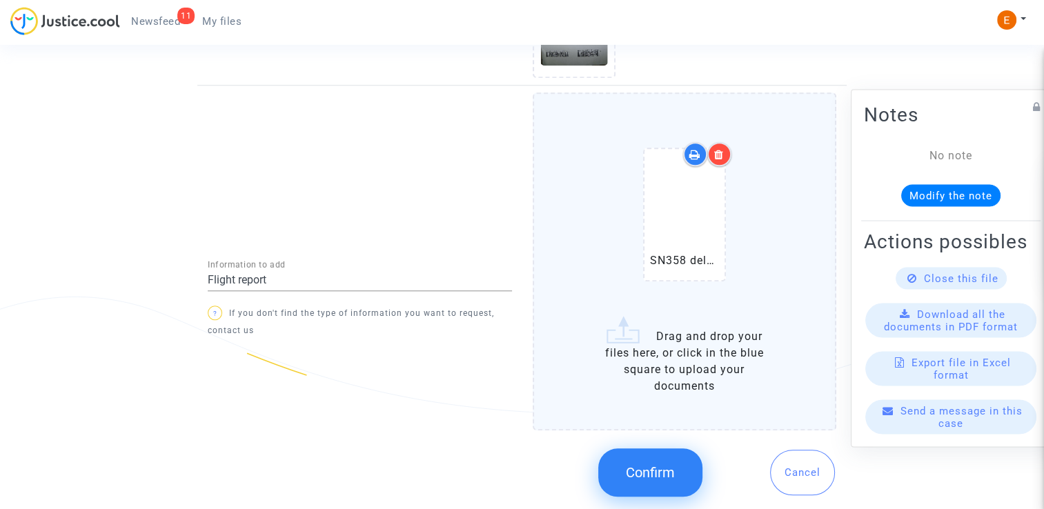
click at [685, 473] on button "Confirm" at bounding box center [650, 473] width 104 height 48
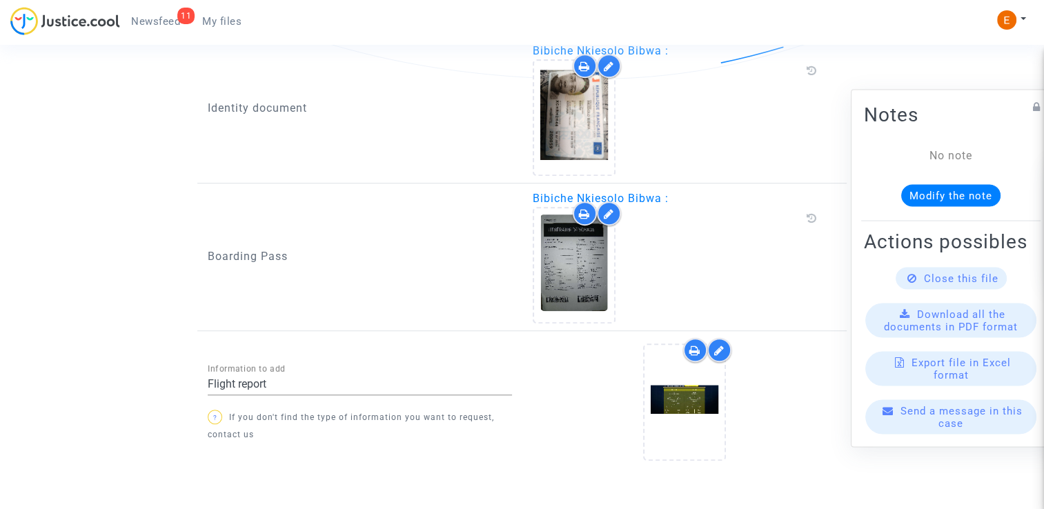
scroll to position [983, 0]
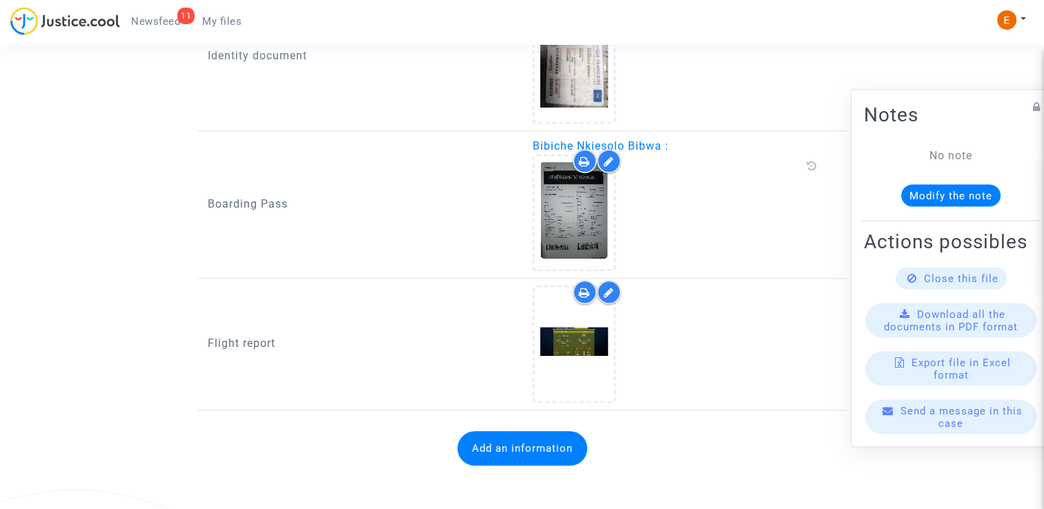
click at [145, 16] on span "Newsfeed" at bounding box center [155, 21] width 49 height 12
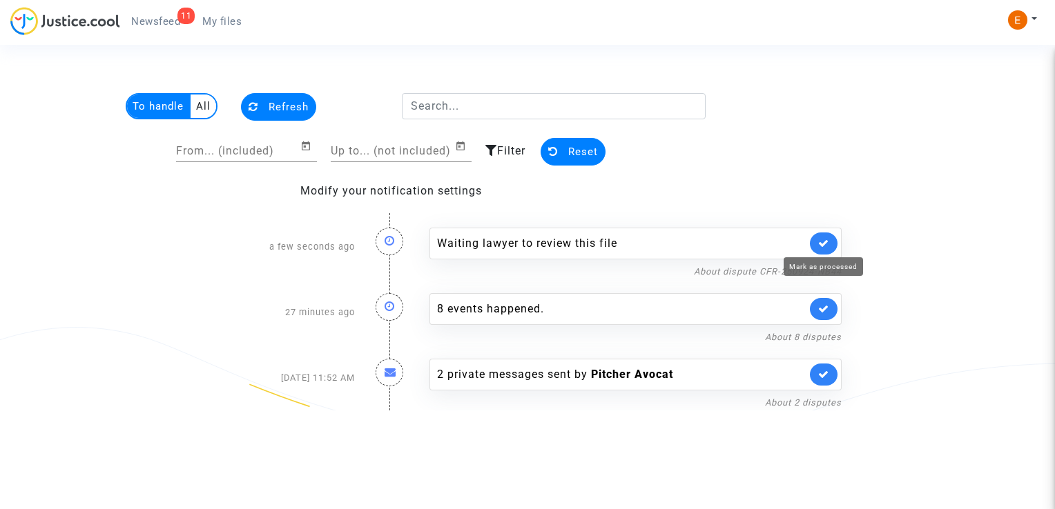
click at [819, 239] on icon at bounding box center [823, 243] width 11 height 10
